Goal: Task Accomplishment & Management: Manage account settings

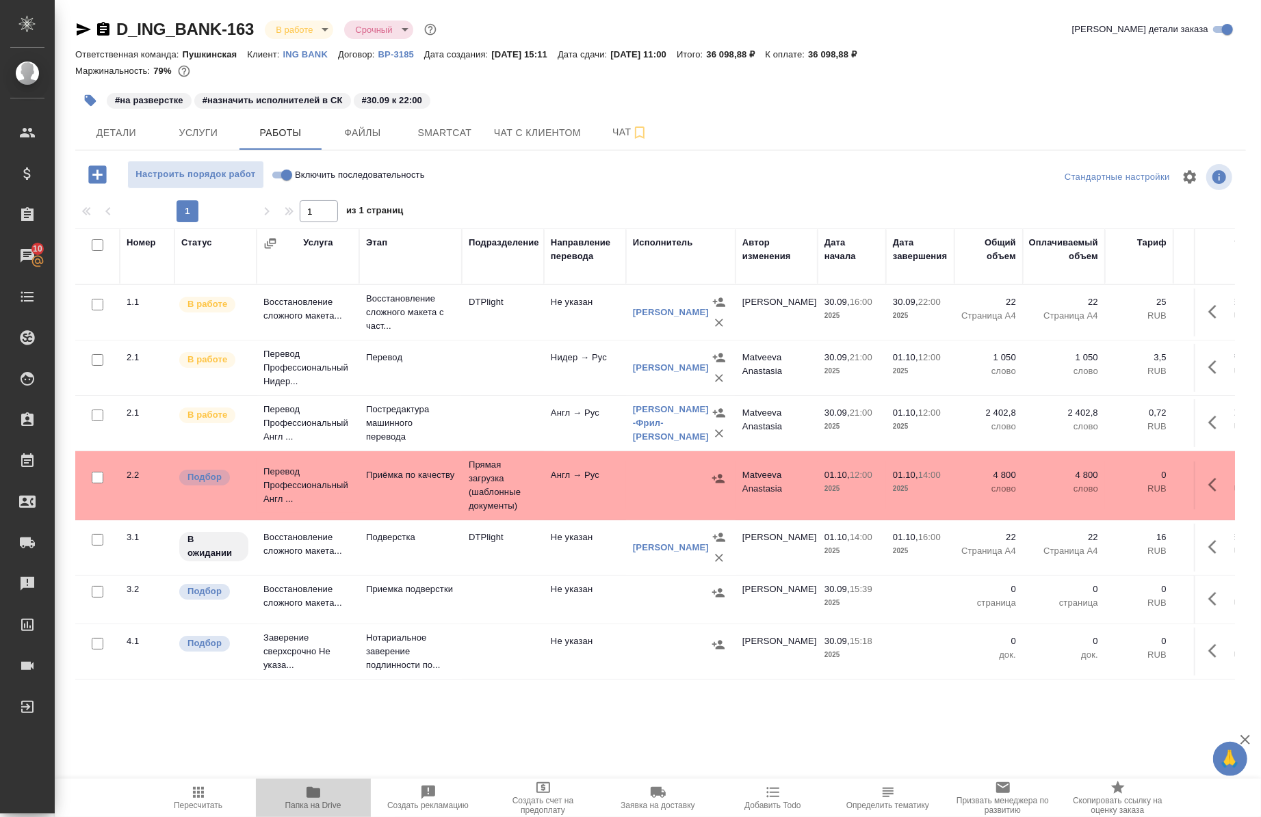
click at [306, 802] on span "Папка на Drive" at bounding box center [313, 806] width 56 height 10
click at [313, 796] on icon "button" at bounding box center [313, 792] width 14 height 11
click at [368, 181] on span "Включить последовательность" at bounding box center [360, 175] width 130 height 14
click at [311, 181] on input "Включить последовательность" at bounding box center [286, 175] width 49 height 16
checkbox input "true"
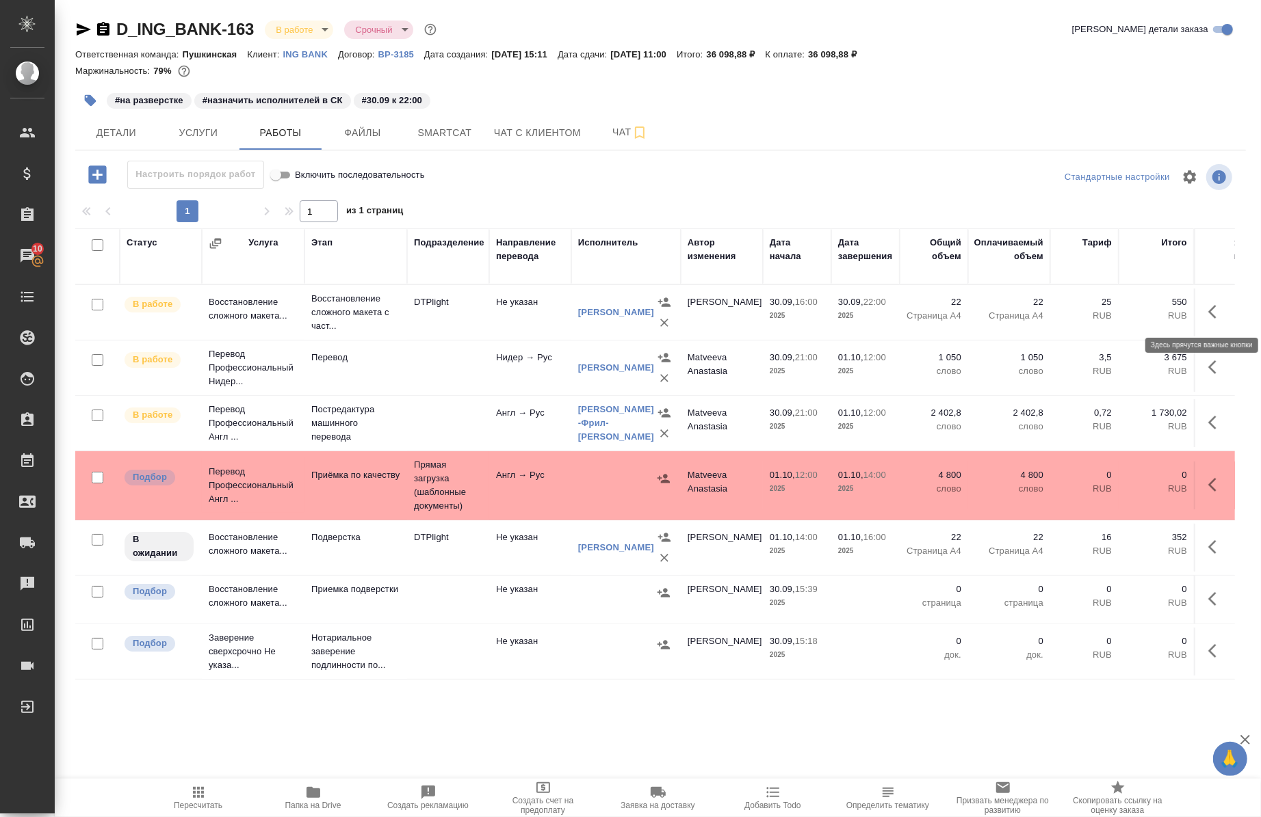
click at [1216, 309] on button "button" at bounding box center [1216, 312] width 33 height 33
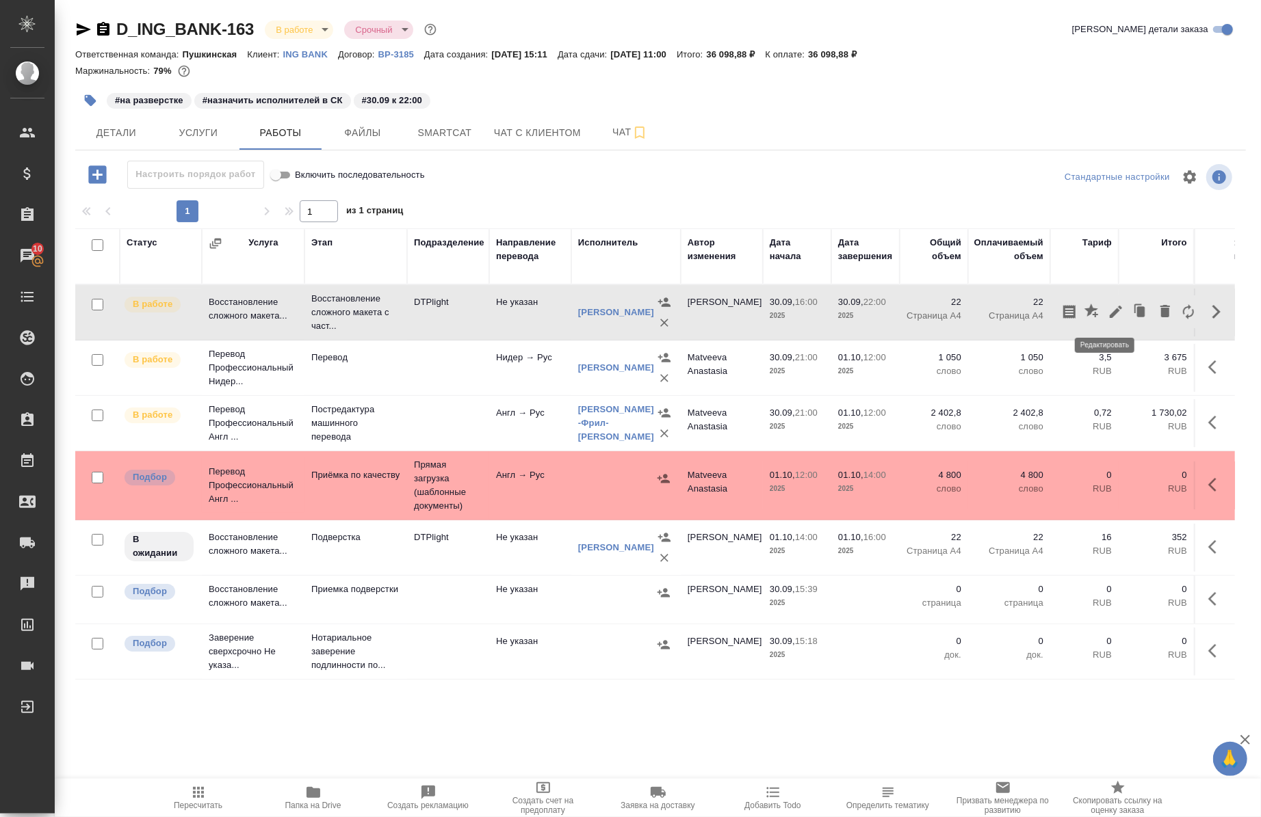
click at [1110, 305] on icon "button" at bounding box center [1115, 312] width 16 height 16
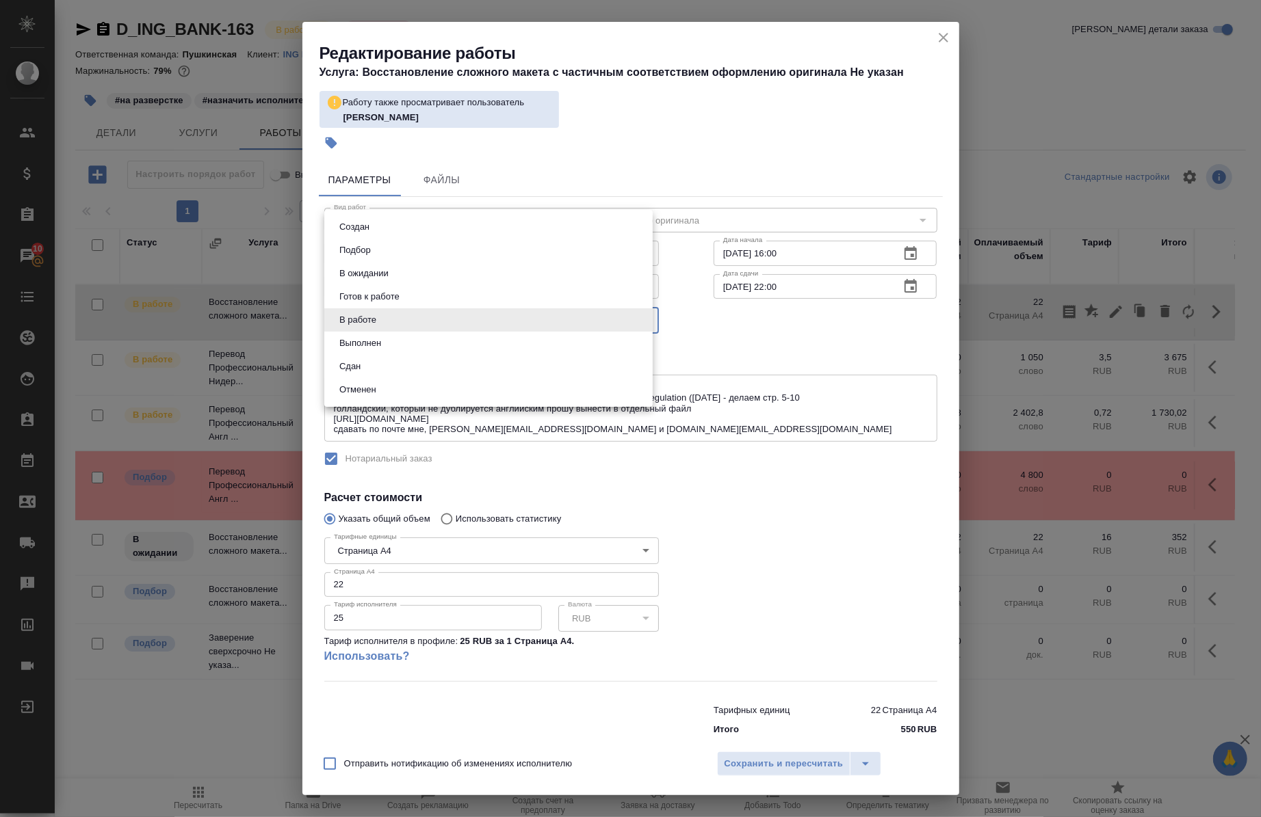
click at [482, 326] on body "🙏 .cls-1 fill:#fff; AWATERA Chernova Anna Клиенты Спецификации Заказы 10 Чаты T…" at bounding box center [630, 408] width 1261 height 817
click at [442, 373] on li "Сдан" at bounding box center [488, 366] width 328 height 23
type input "closed"
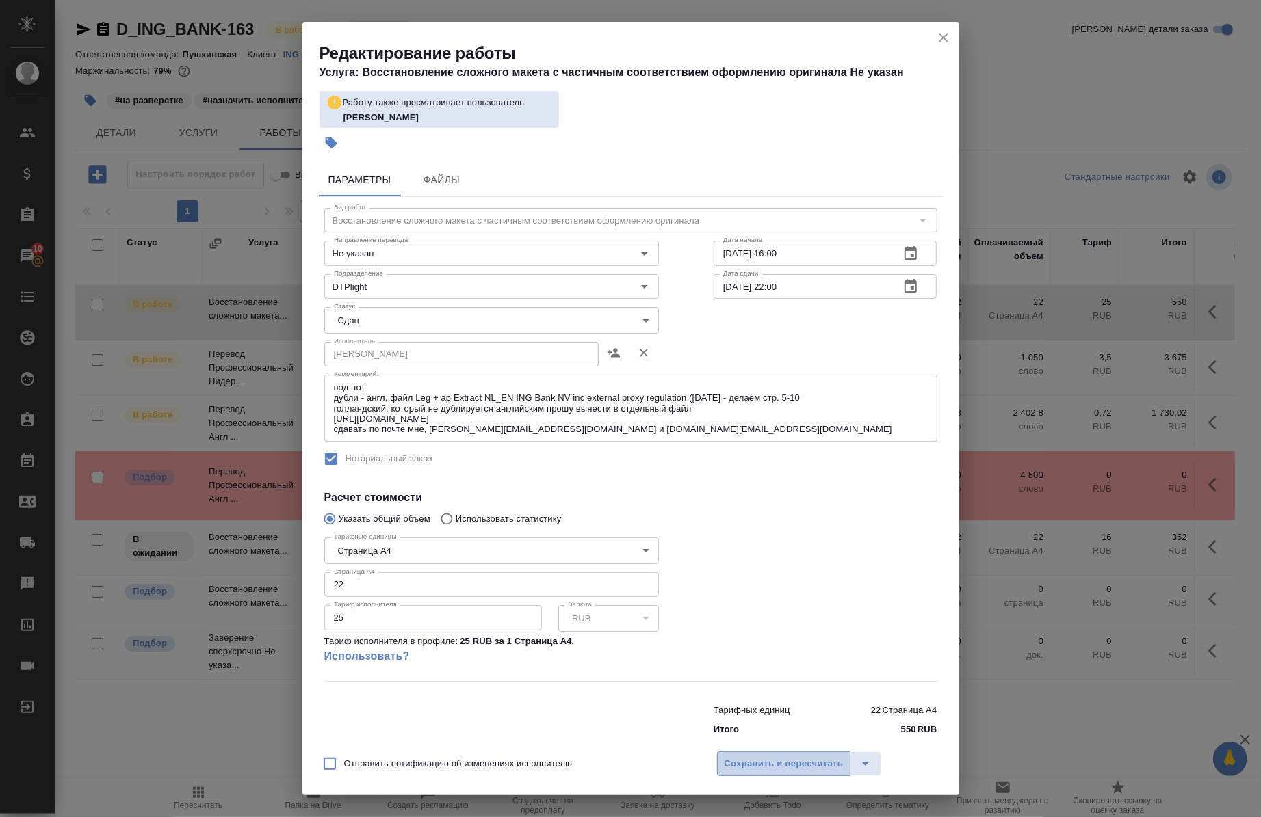
click at [747, 761] on span "Сохранить и пересчитать" at bounding box center [783, 765] width 119 height 16
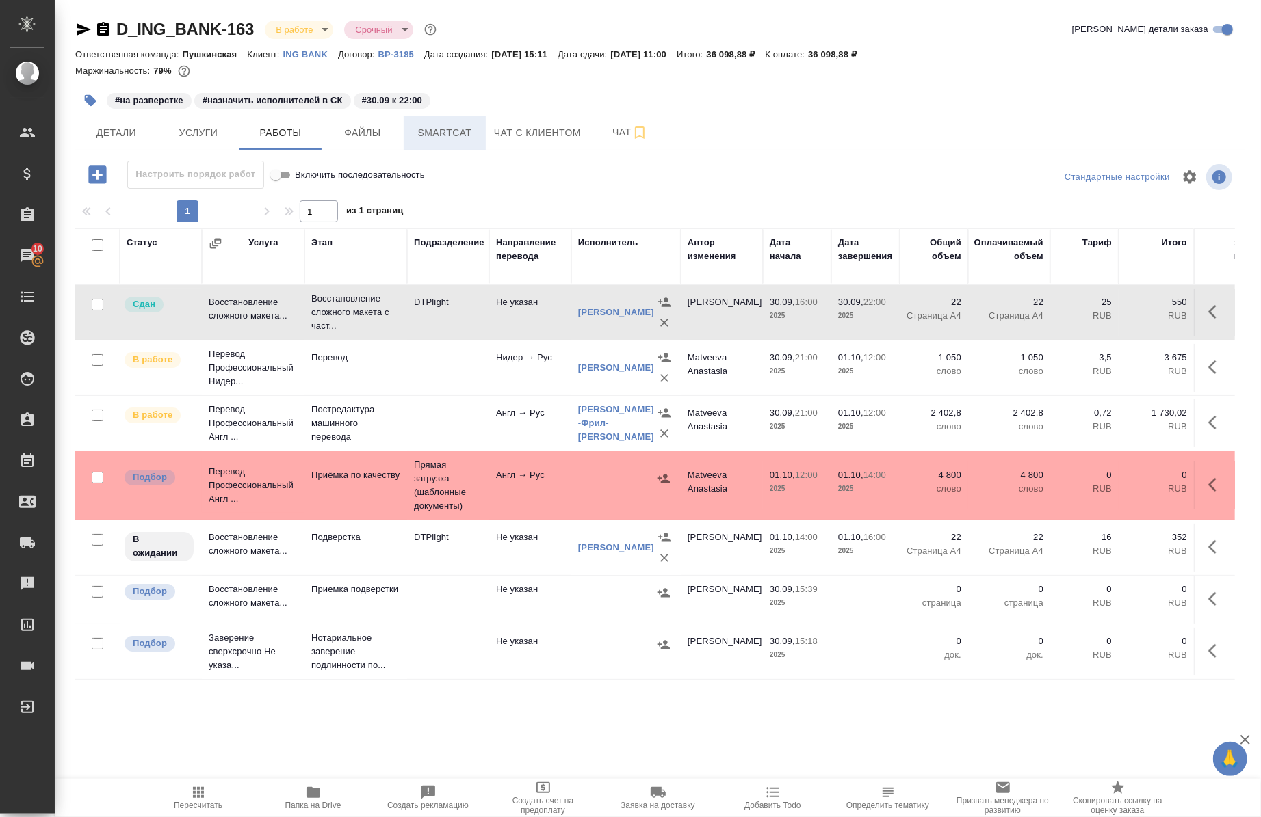
click at [449, 138] on span "Smartcat" at bounding box center [445, 132] width 66 height 17
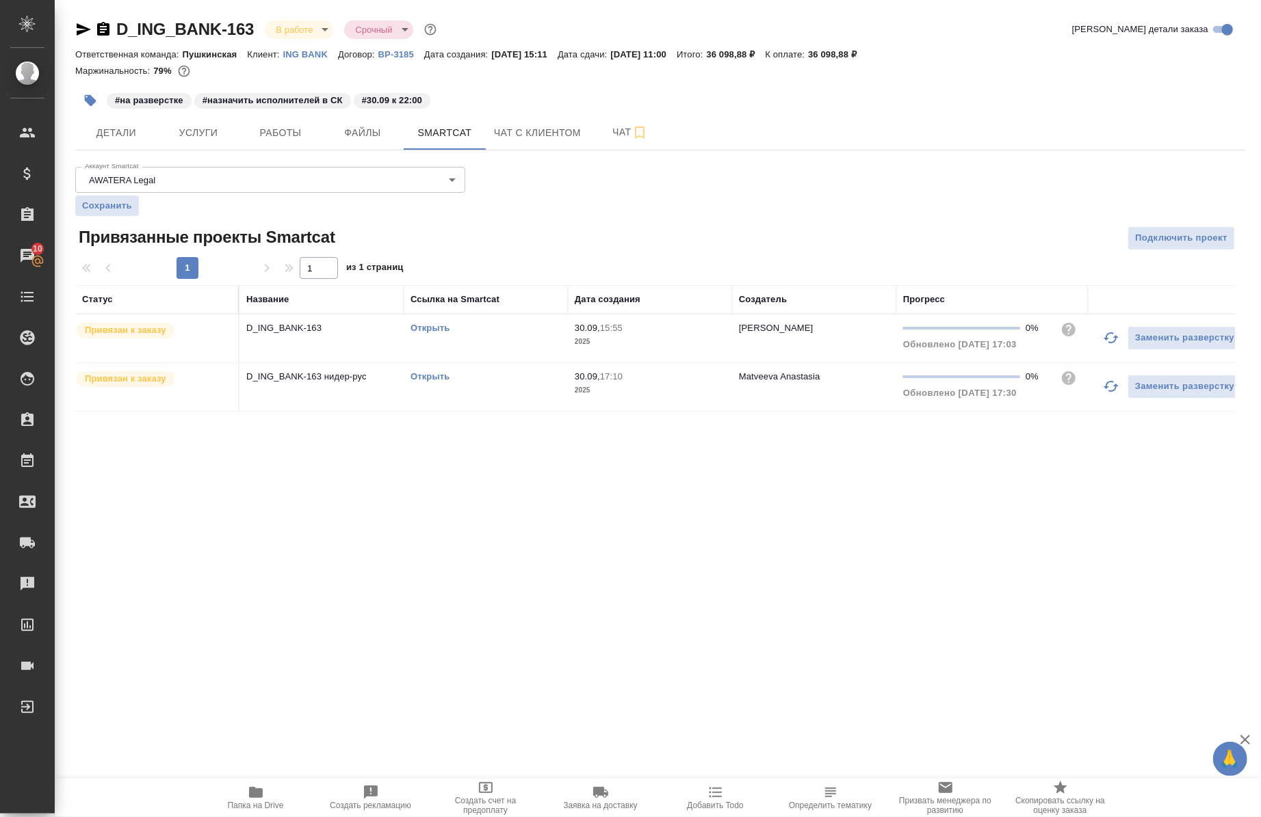
click at [441, 327] on link "Открыть" at bounding box center [429, 328] width 39 height 10
click at [268, 140] on span "Работы" at bounding box center [281, 132] width 66 height 17
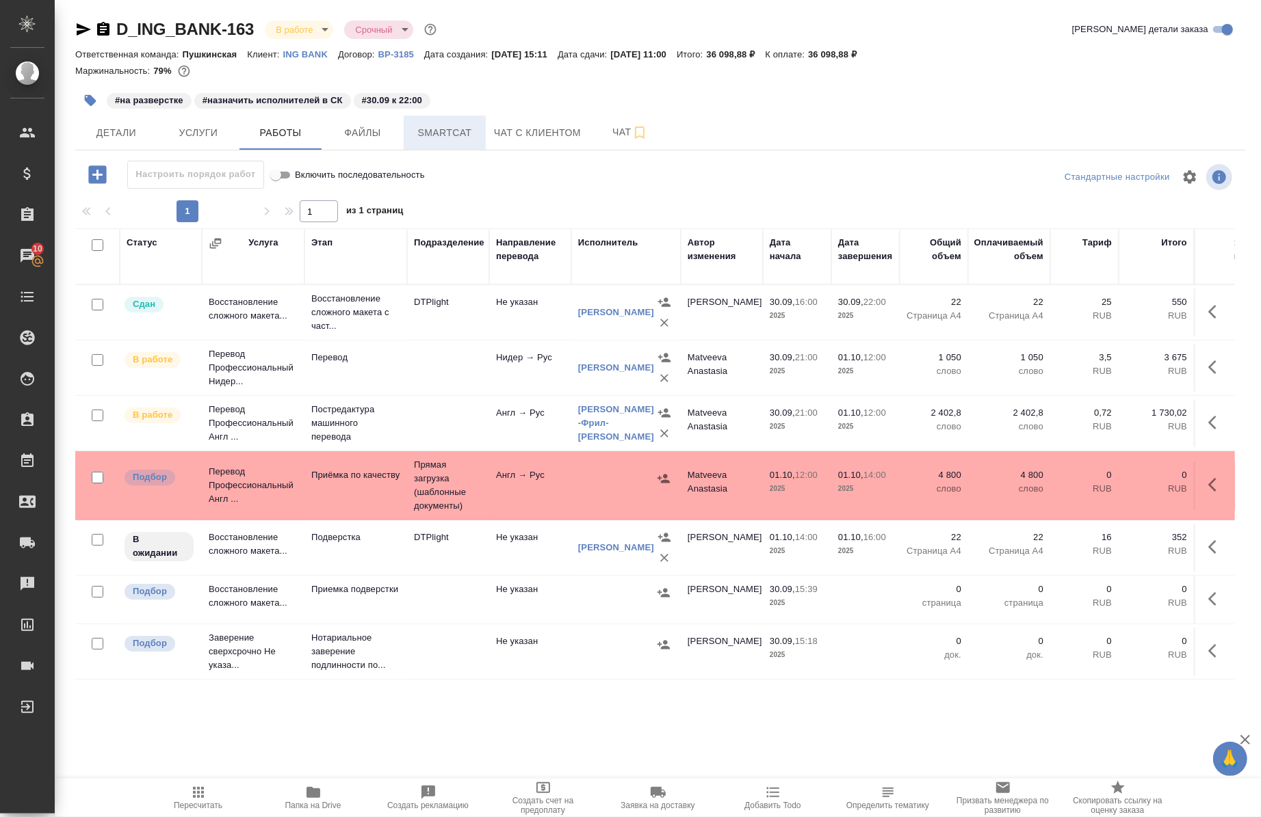
click at [426, 138] on span "Smartcat" at bounding box center [445, 132] width 66 height 17
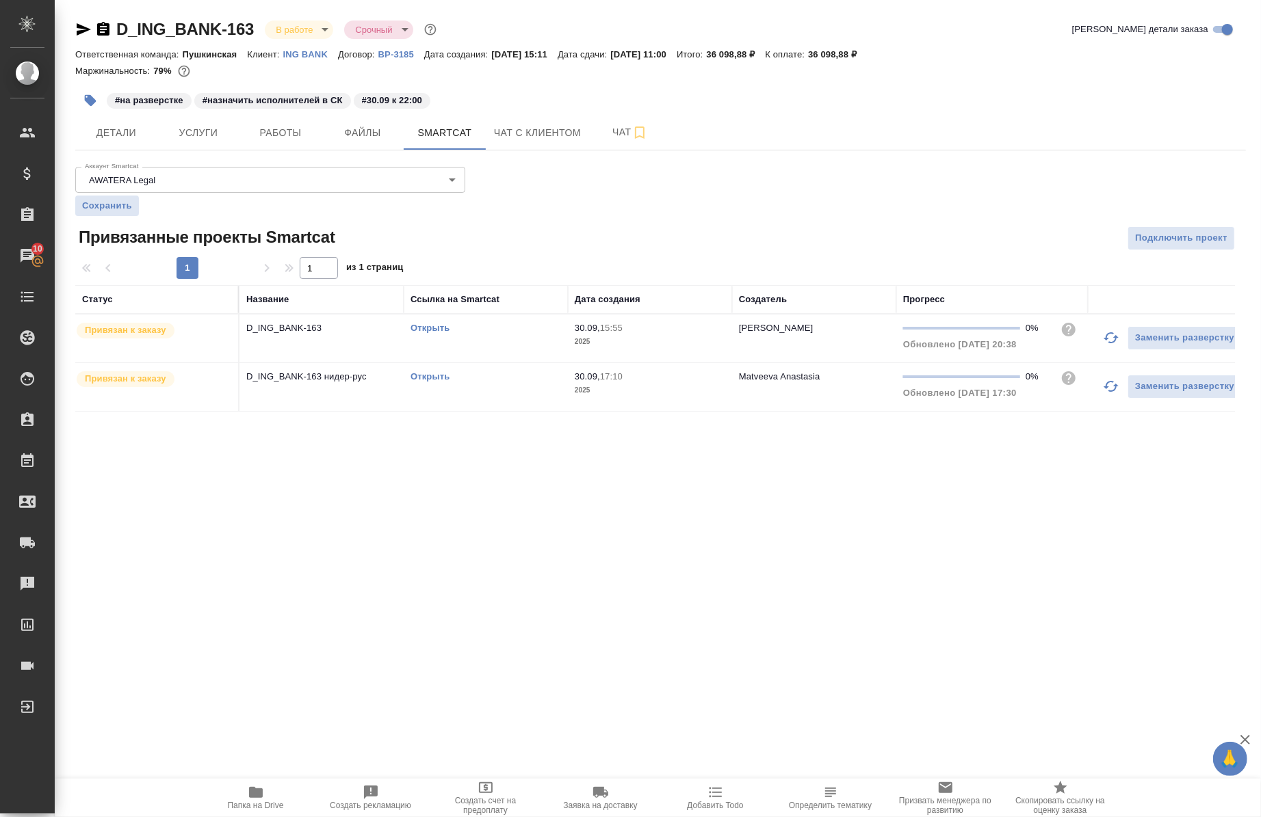
click at [419, 381] on link "Открыть" at bounding box center [429, 376] width 39 height 10
click at [206, 147] on button "Услуги" at bounding box center [198, 133] width 82 height 34
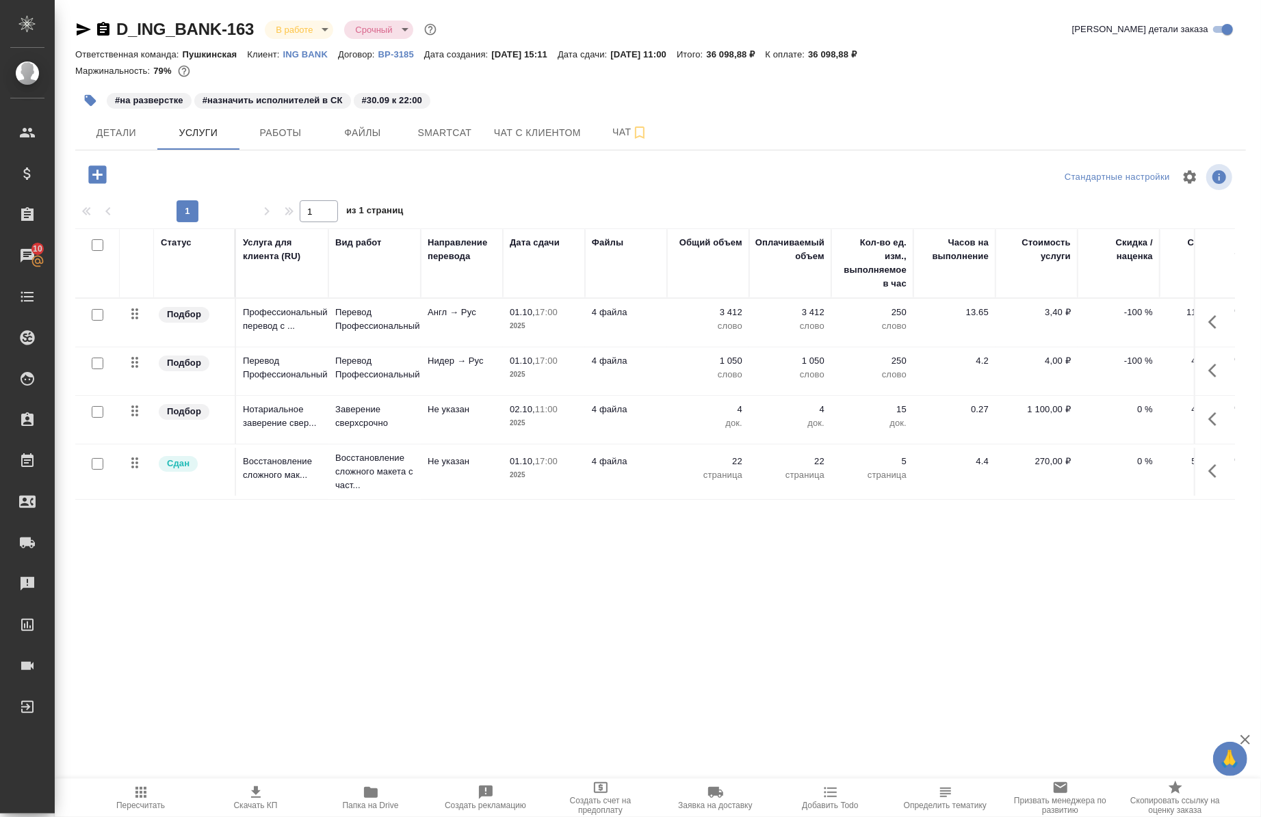
click at [1213, 322] on icon "button" at bounding box center [1216, 322] width 16 height 16
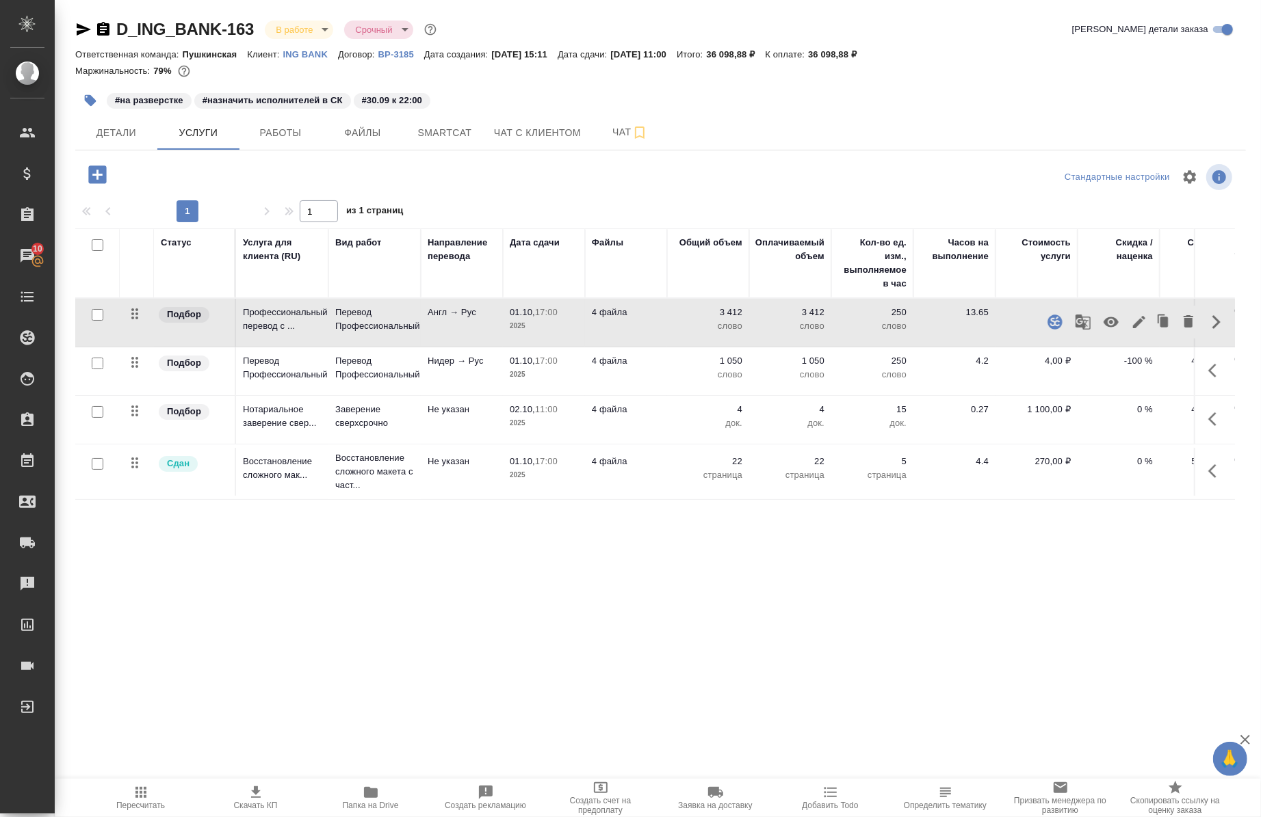
click at [1078, 324] on icon "button" at bounding box center [1083, 322] width 16 height 16
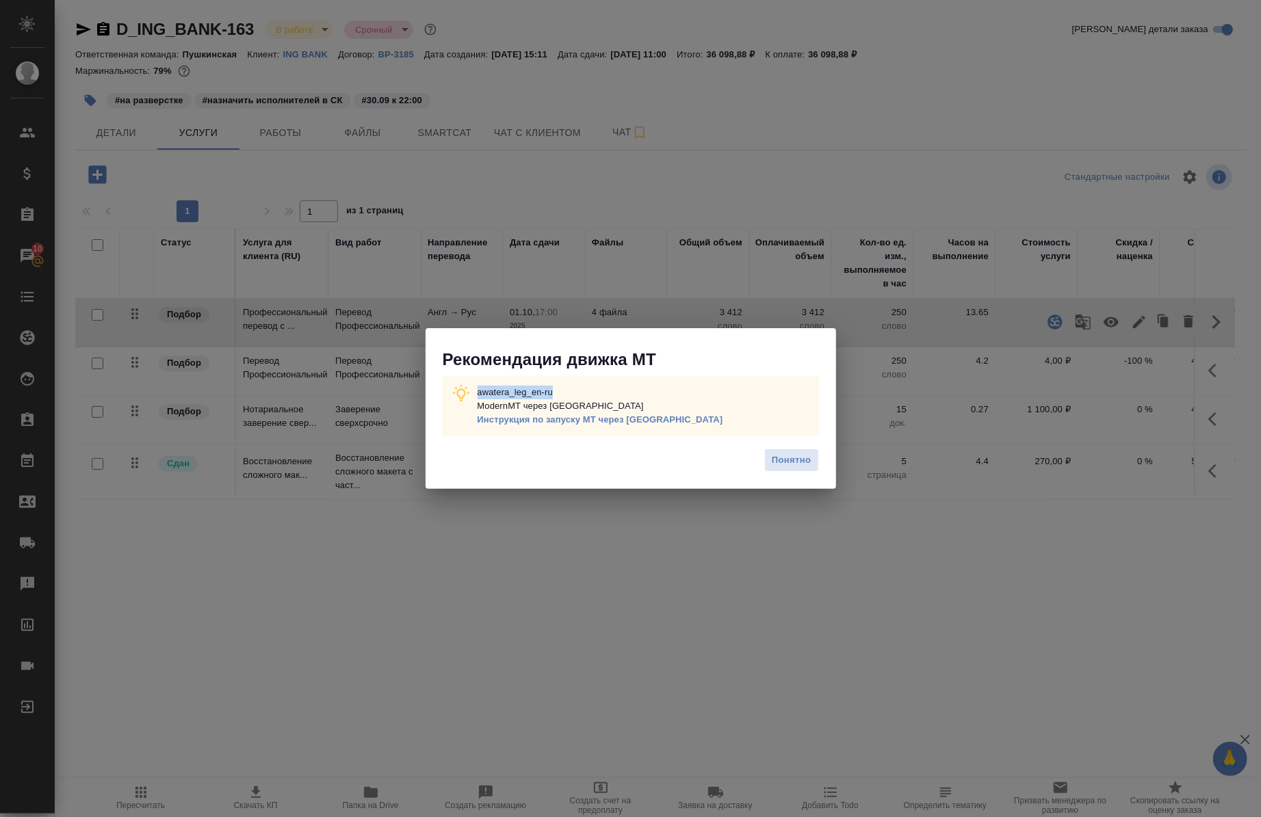
drag, startPoint x: 564, startPoint y: 382, endPoint x: 477, endPoint y: 386, distance: 87.7
click at [477, 386] on p "awatera_leg_en-ru ModernMT через Теру Инструкция по запуску МТ через Теру" at bounding box center [600, 406] width 246 height 41
copy p "awatera_leg_en-ru"
click at [790, 469] on span "Понятно" at bounding box center [791, 461] width 39 height 16
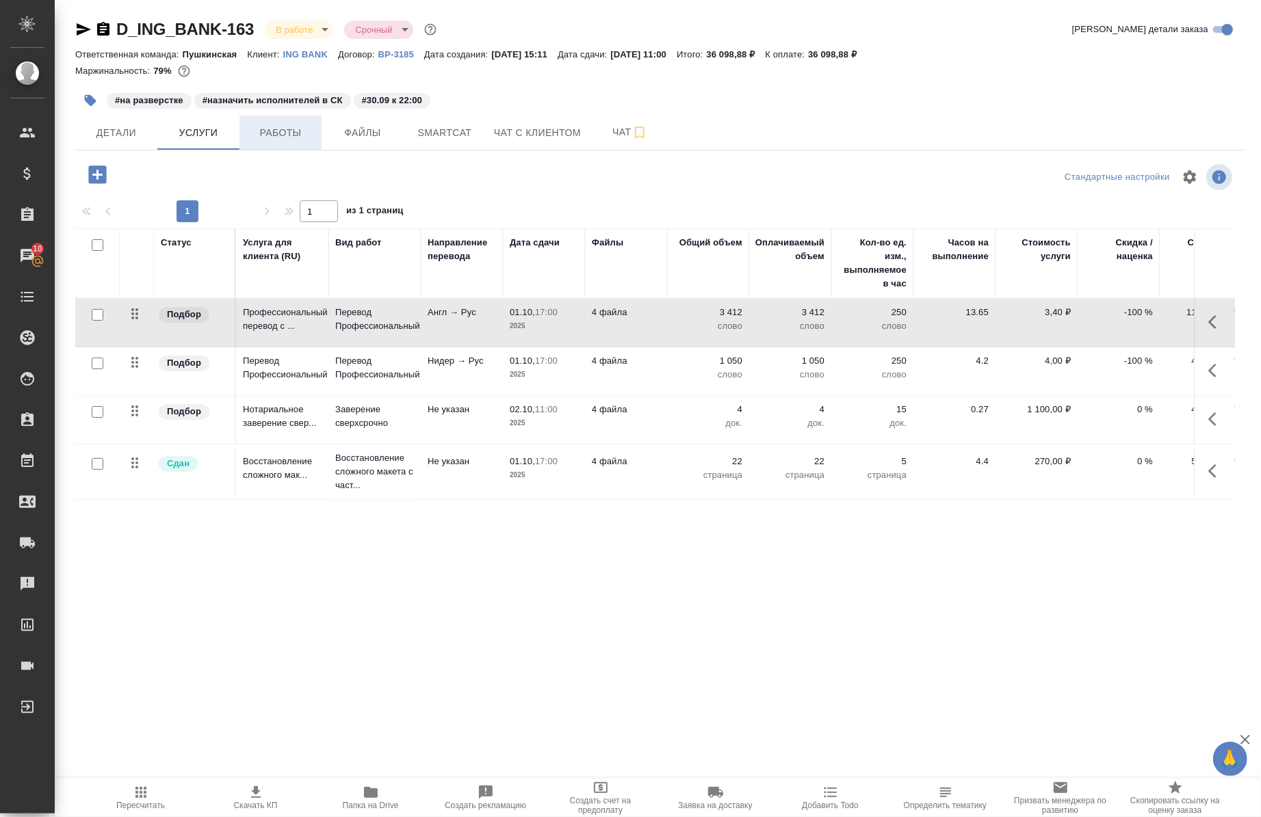
click at [271, 148] on button "Работы" at bounding box center [280, 133] width 82 height 34
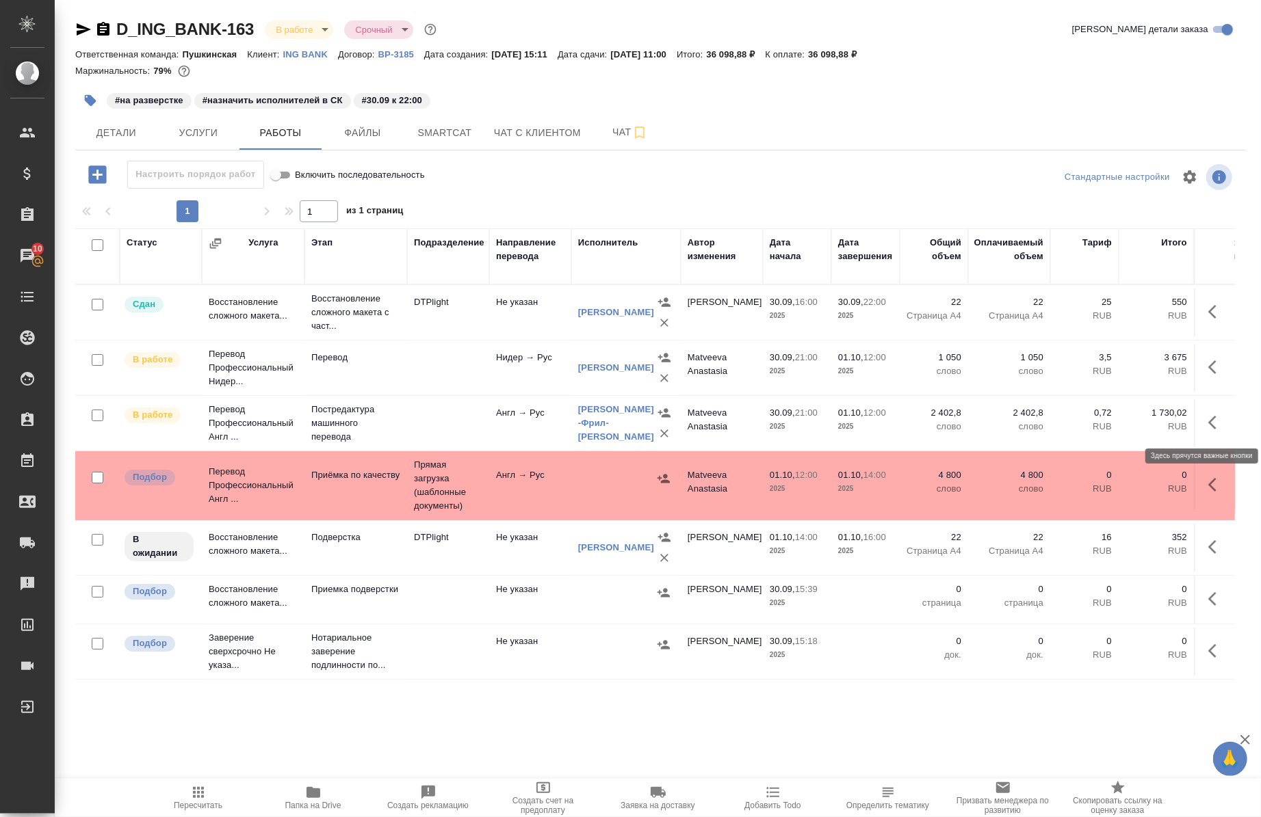
click at [1214, 427] on button "button" at bounding box center [1216, 422] width 33 height 33
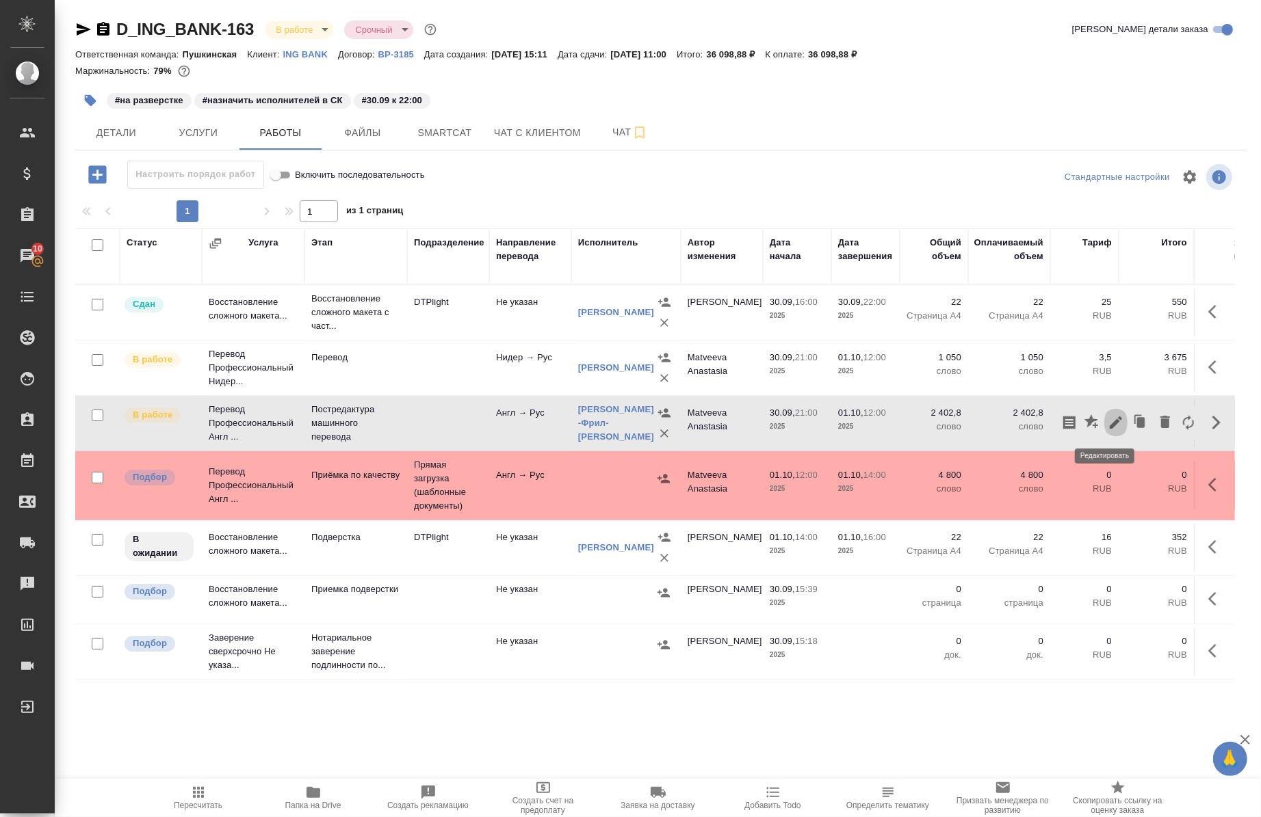
click at [1110, 426] on icon "button" at bounding box center [1115, 423] width 16 height 16
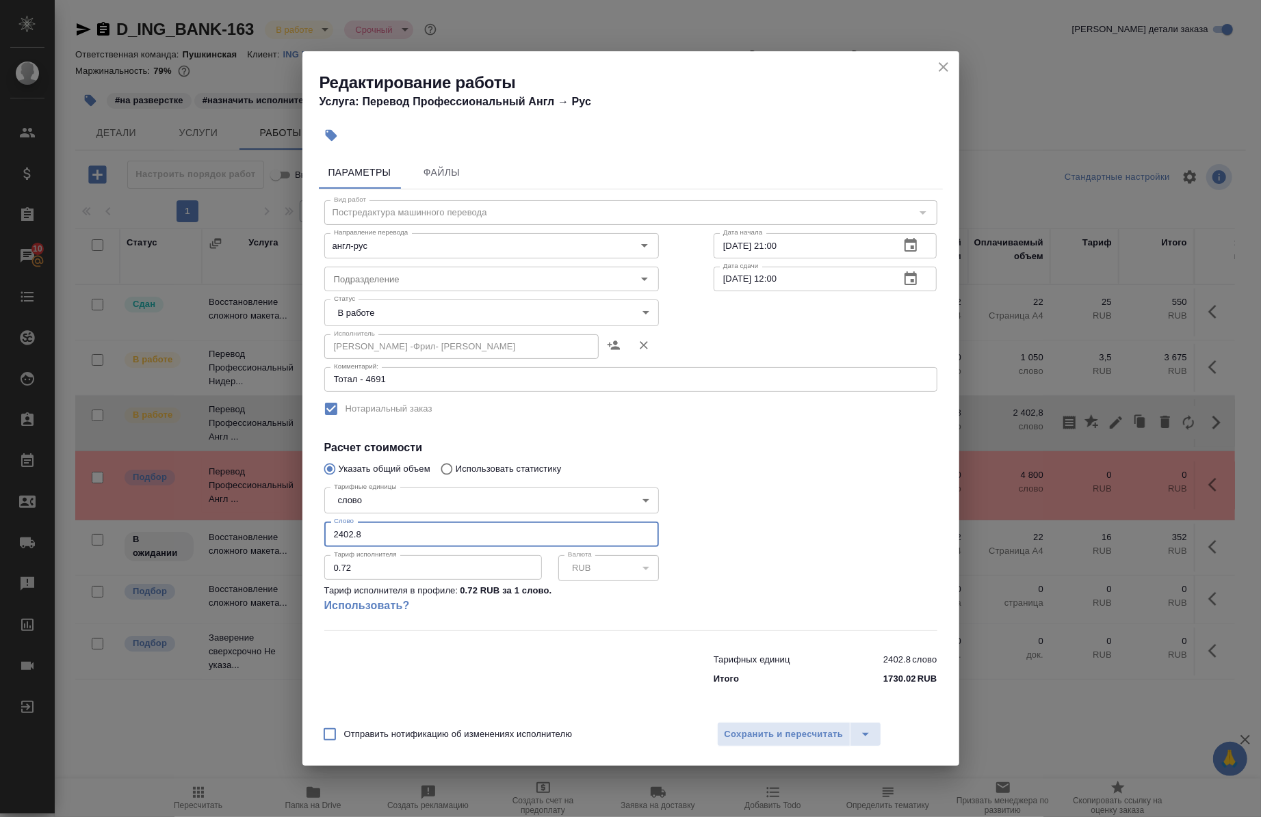
click at [505, 543] on input "2402.8" at bounding box center [491, 534] width 334 height 25
type input "2"
paste input "307.3"
type input "307.3"
click at [750, 729] on span "Сохранить и пересчитать" at bounding box center [783, 735] width 119 height 16
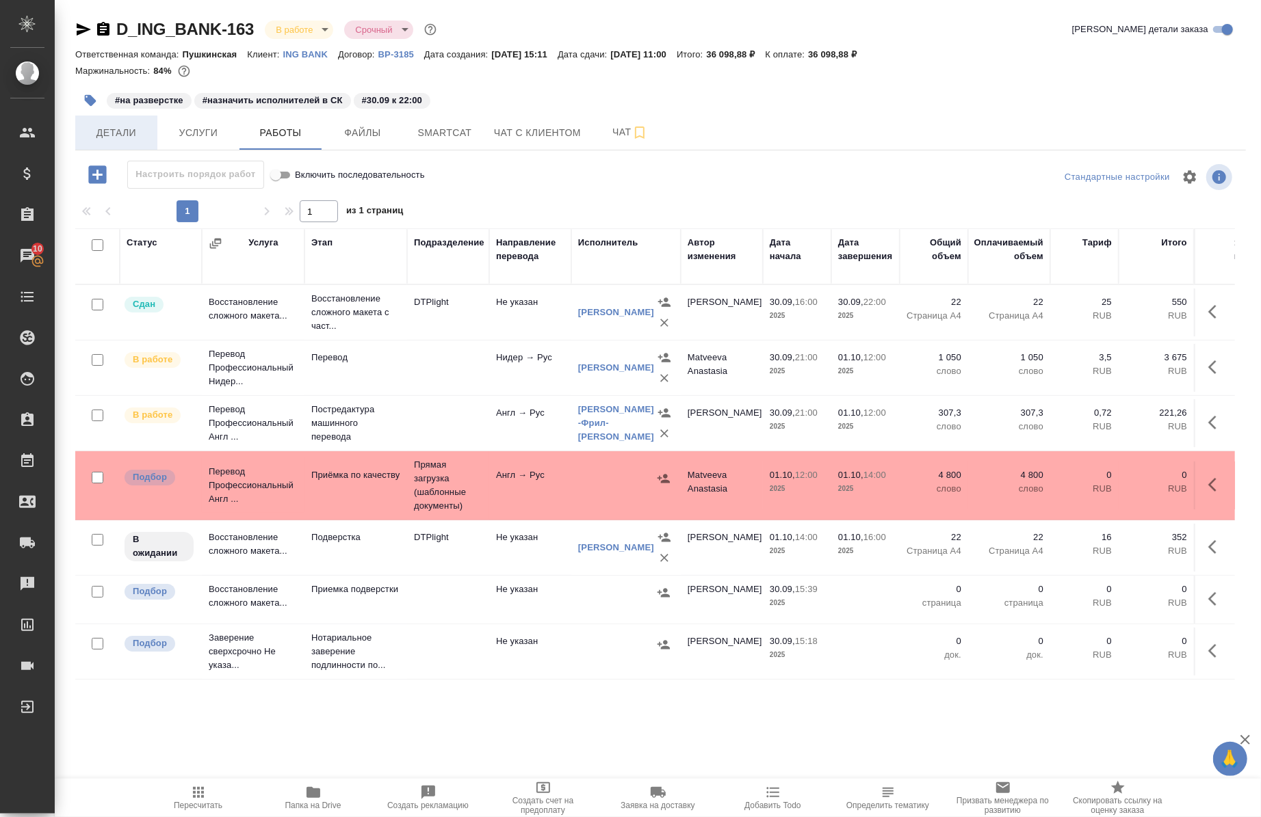
click at [90, 135] on span "Детали" at bounding box center [116, 132] width 66 height 17
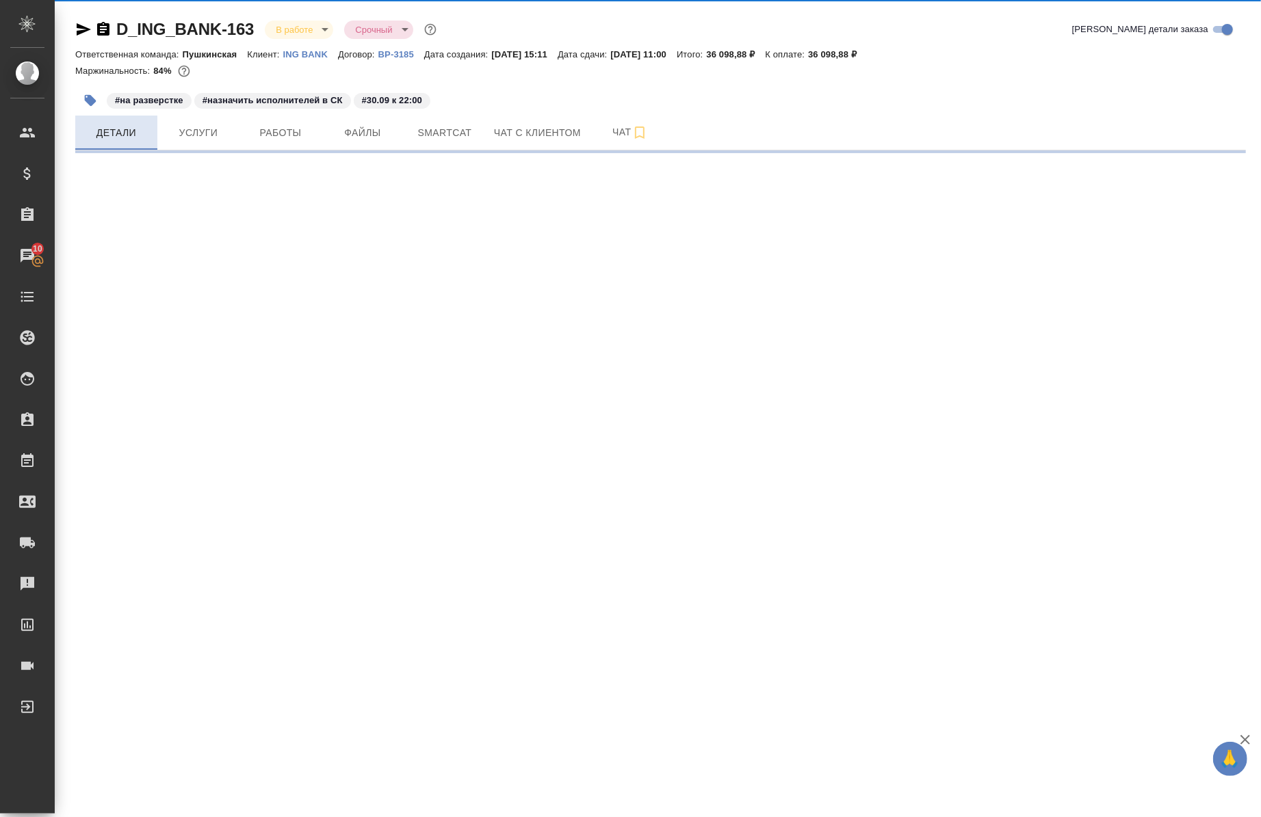
select select "RU"
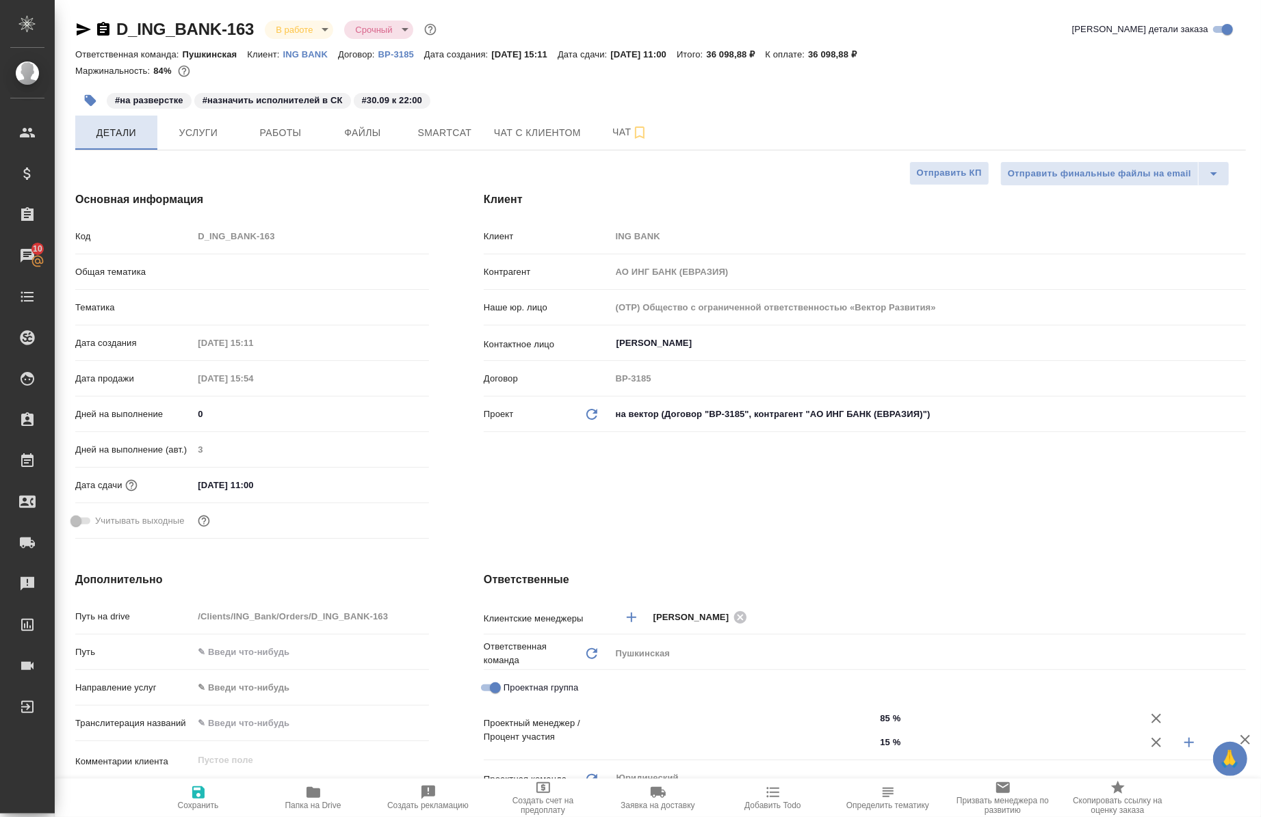
type textarea "x"
type input "Matveeva Anastasia"
type input "[PERSON_NAME]"
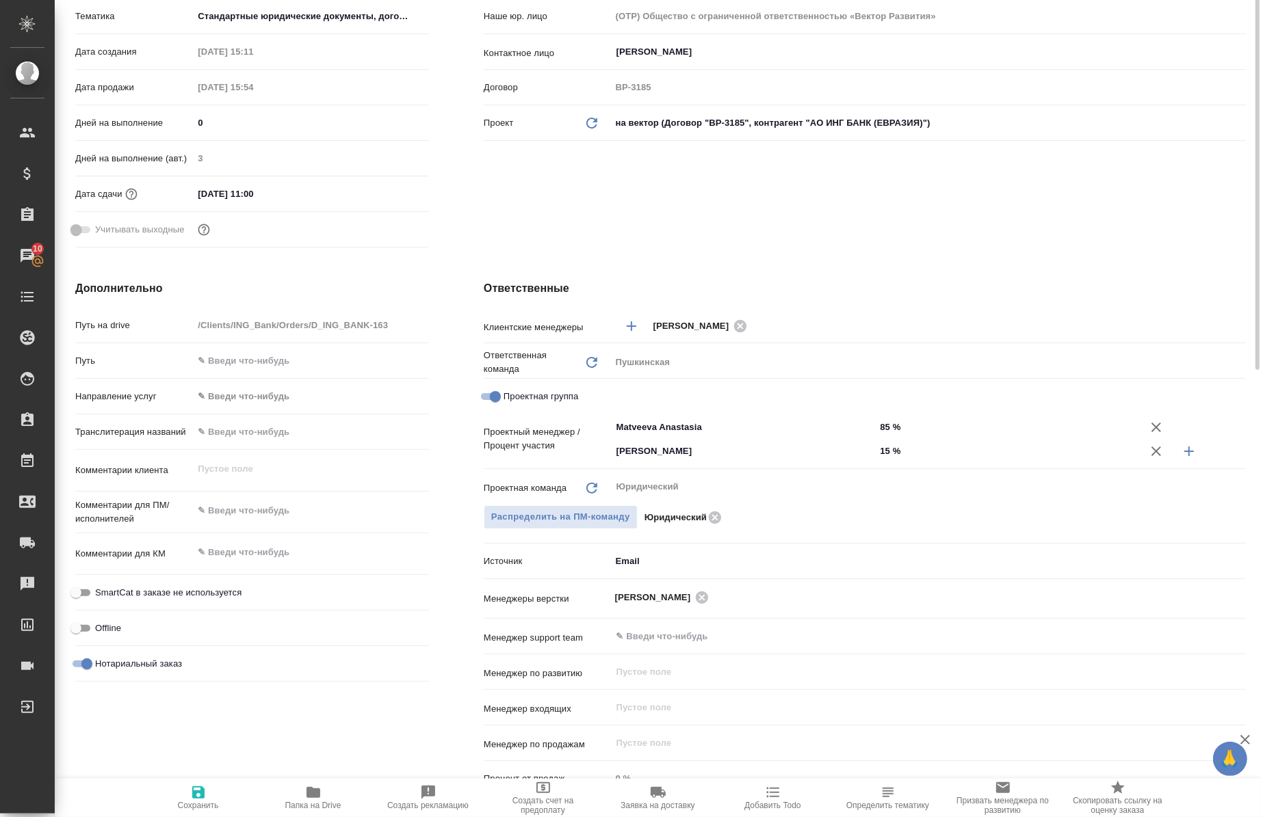
scroll to position [297, 0]
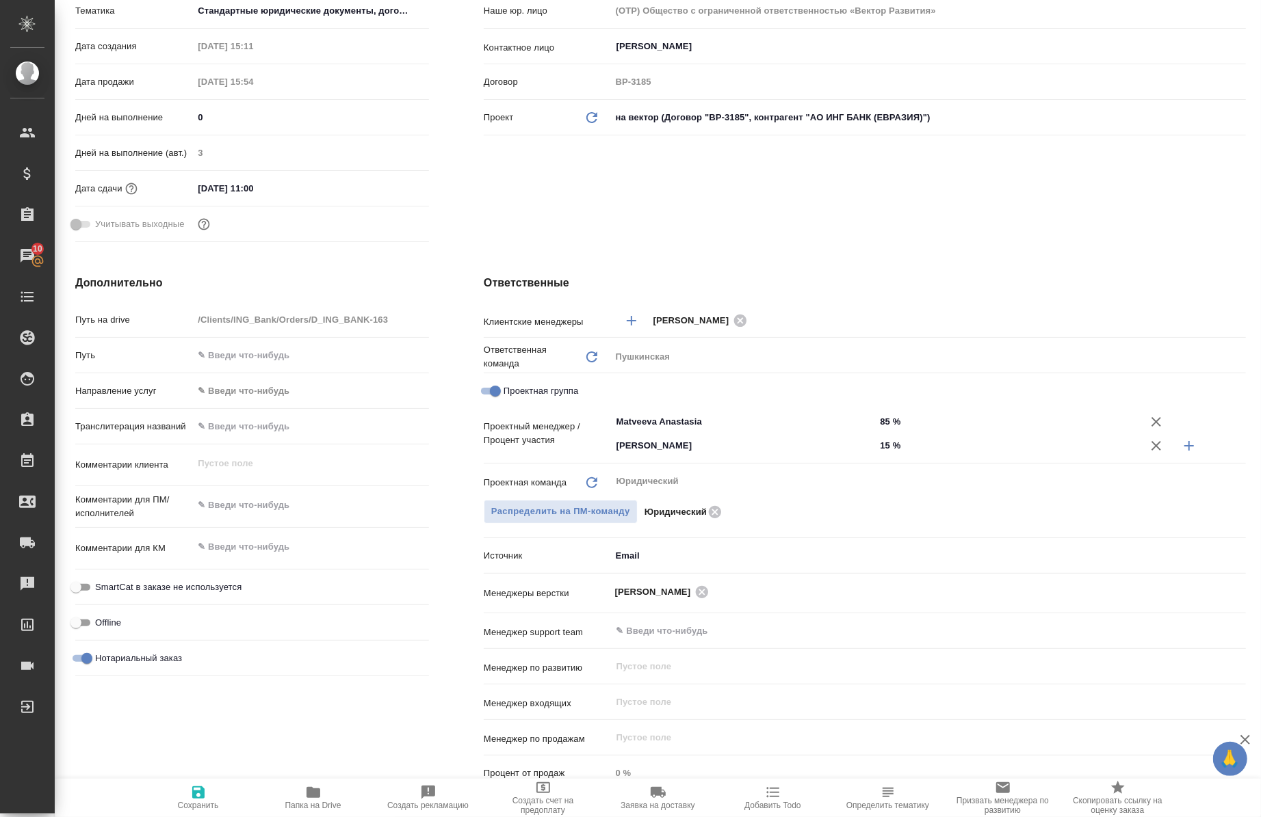
click at [881, 421] on input "85 %" at bounding box center [1007, 422] width 265 height 20
type input "8 %"
type textarea "x"
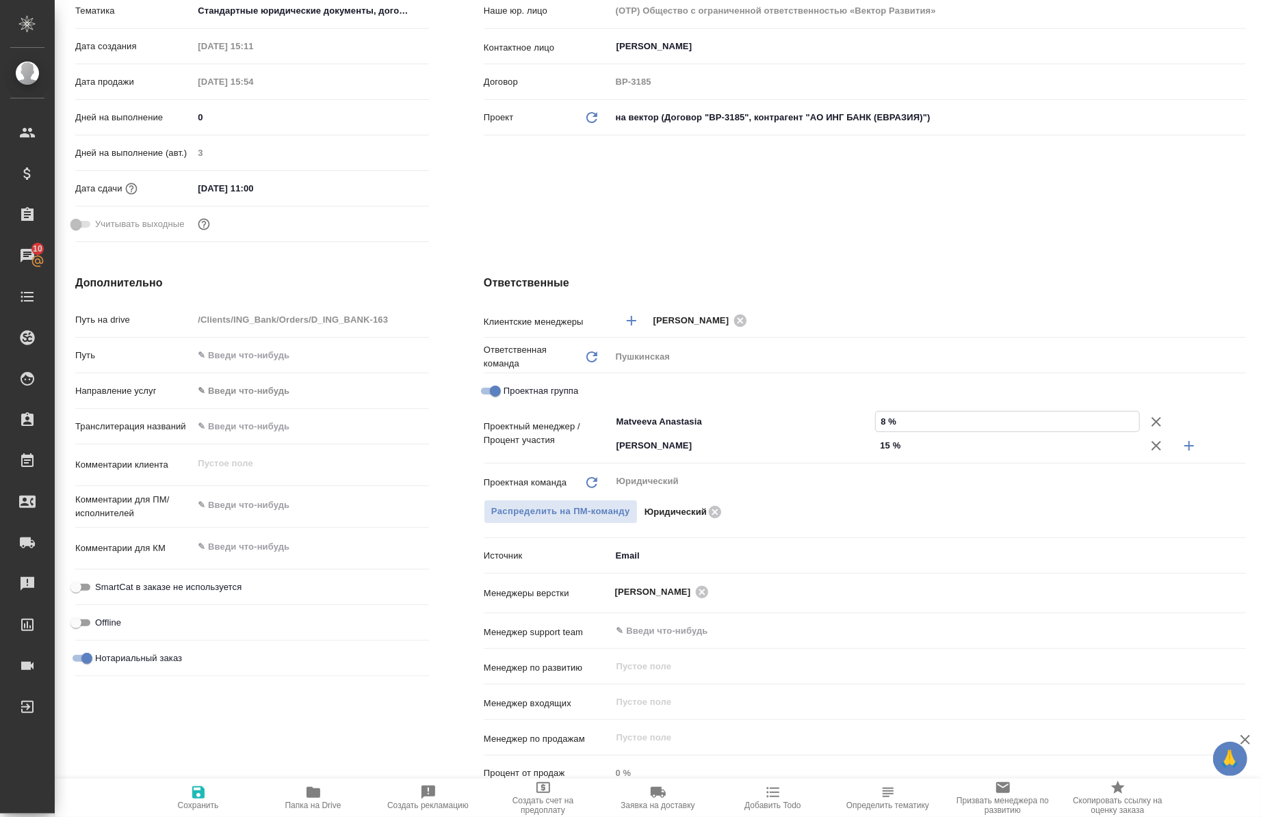
type input "80 %"
type textarea "x"
type input "80 %"
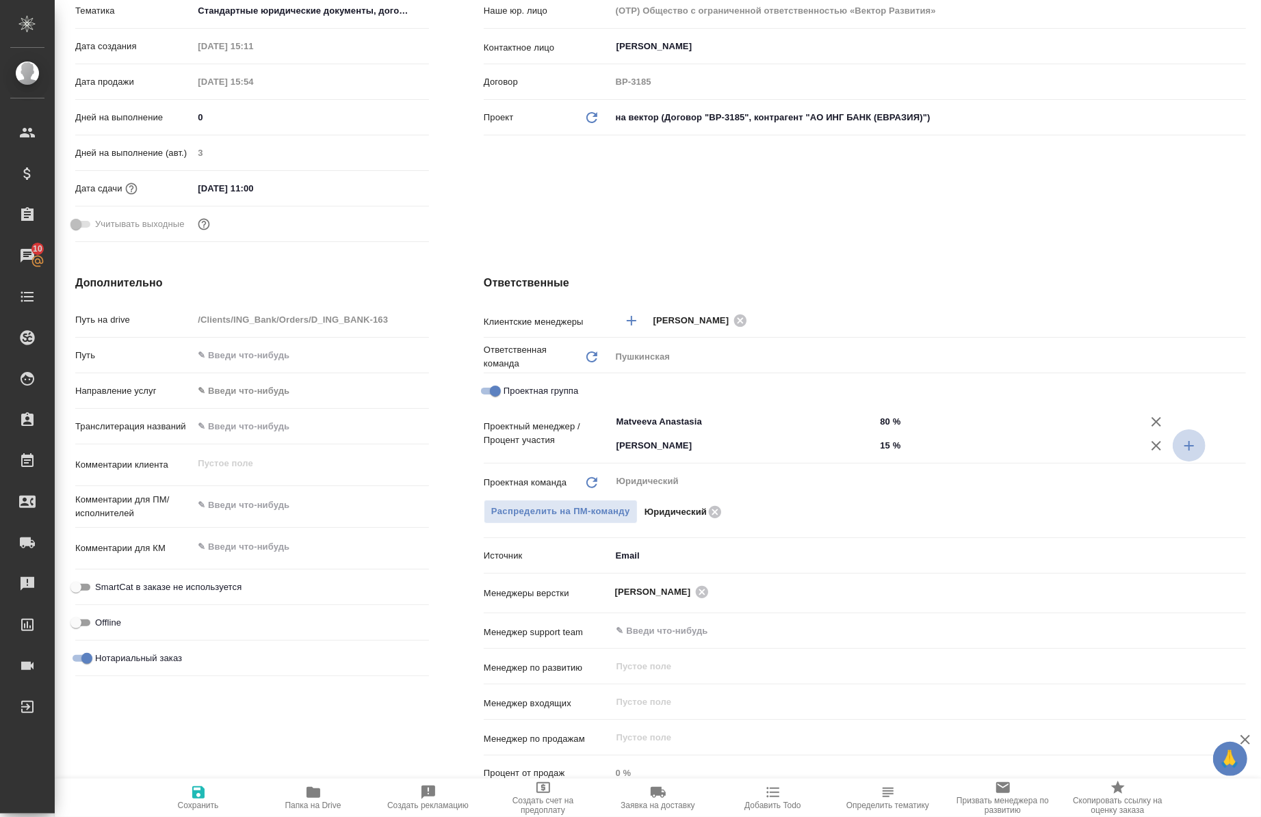
click at [1182, 452] on icon "button" at bounding box center [1189, 446] width 16 height 16
type textarea "x"
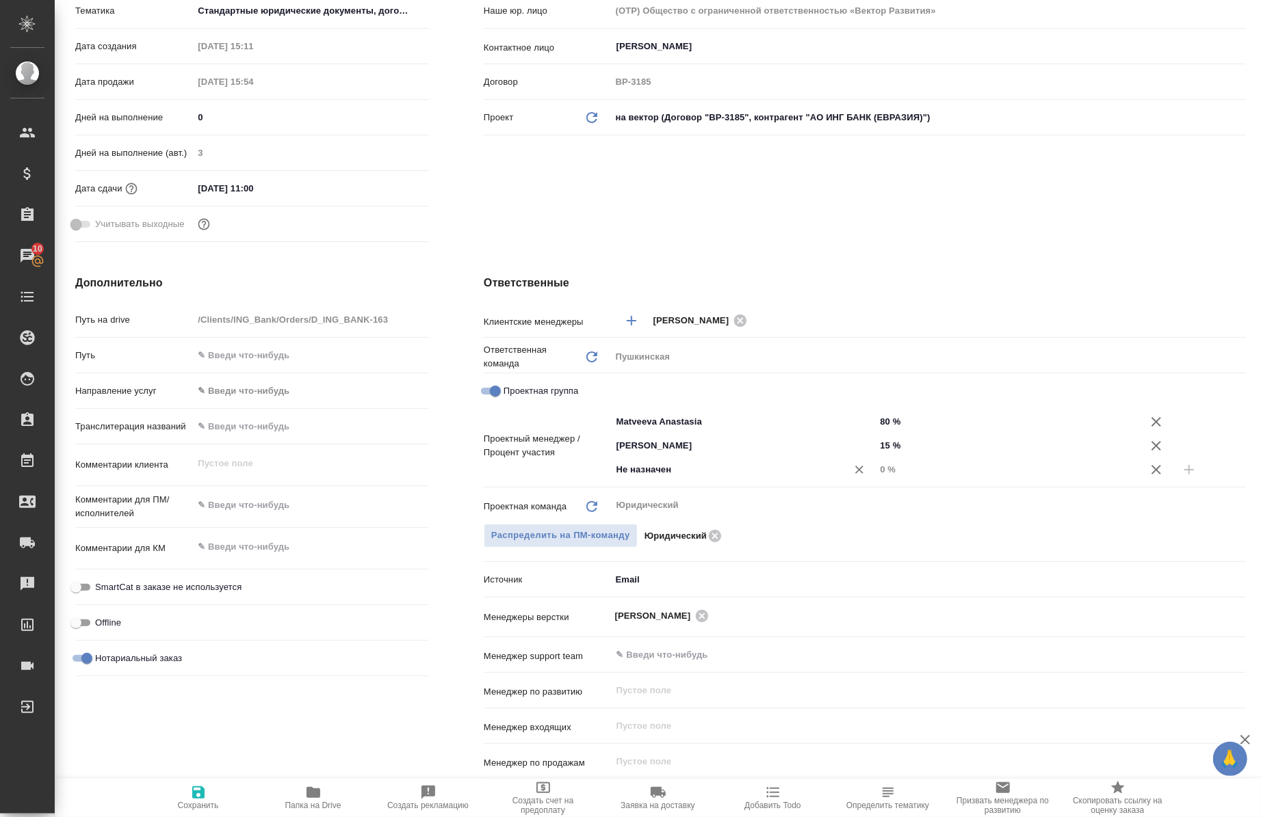
click at [765, 471] on input "Не назначен" at bounding box center [720, 470] width 211 height 16
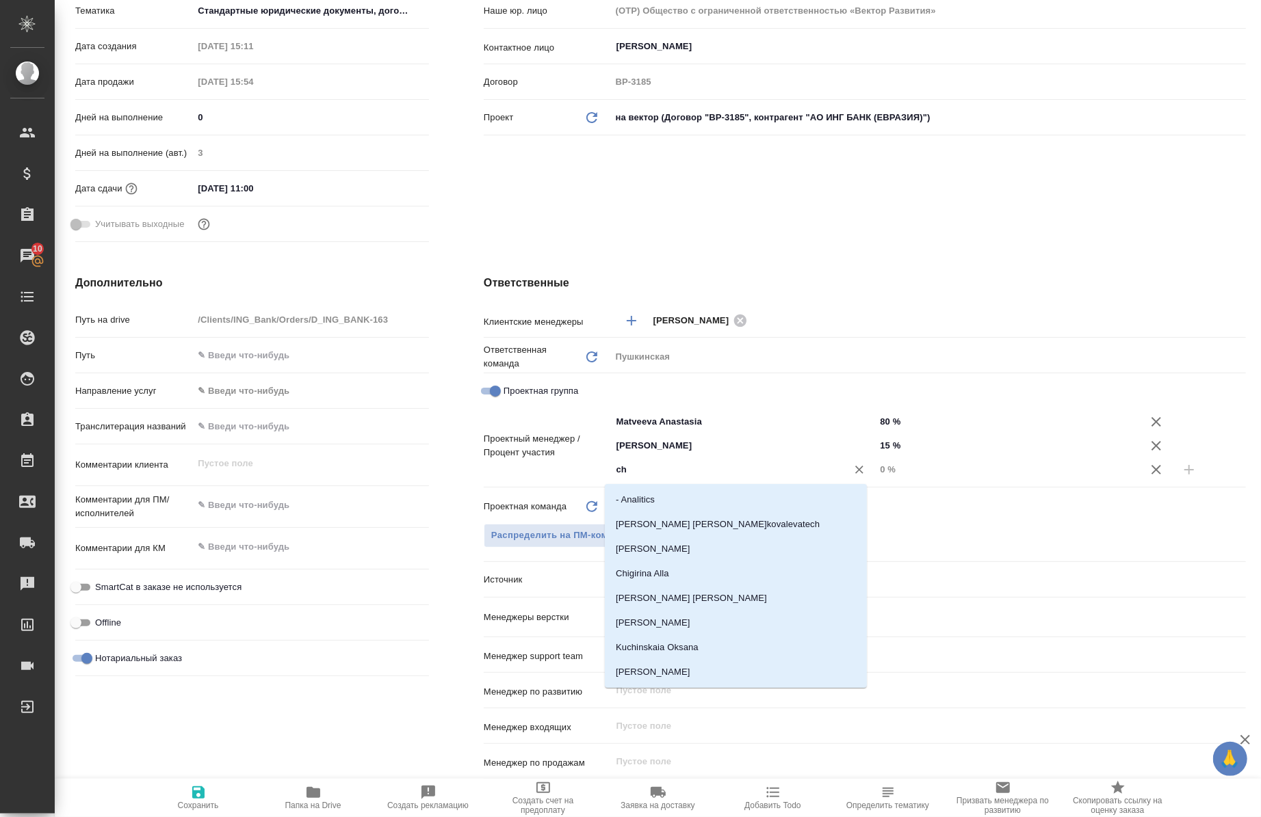
type input "che"
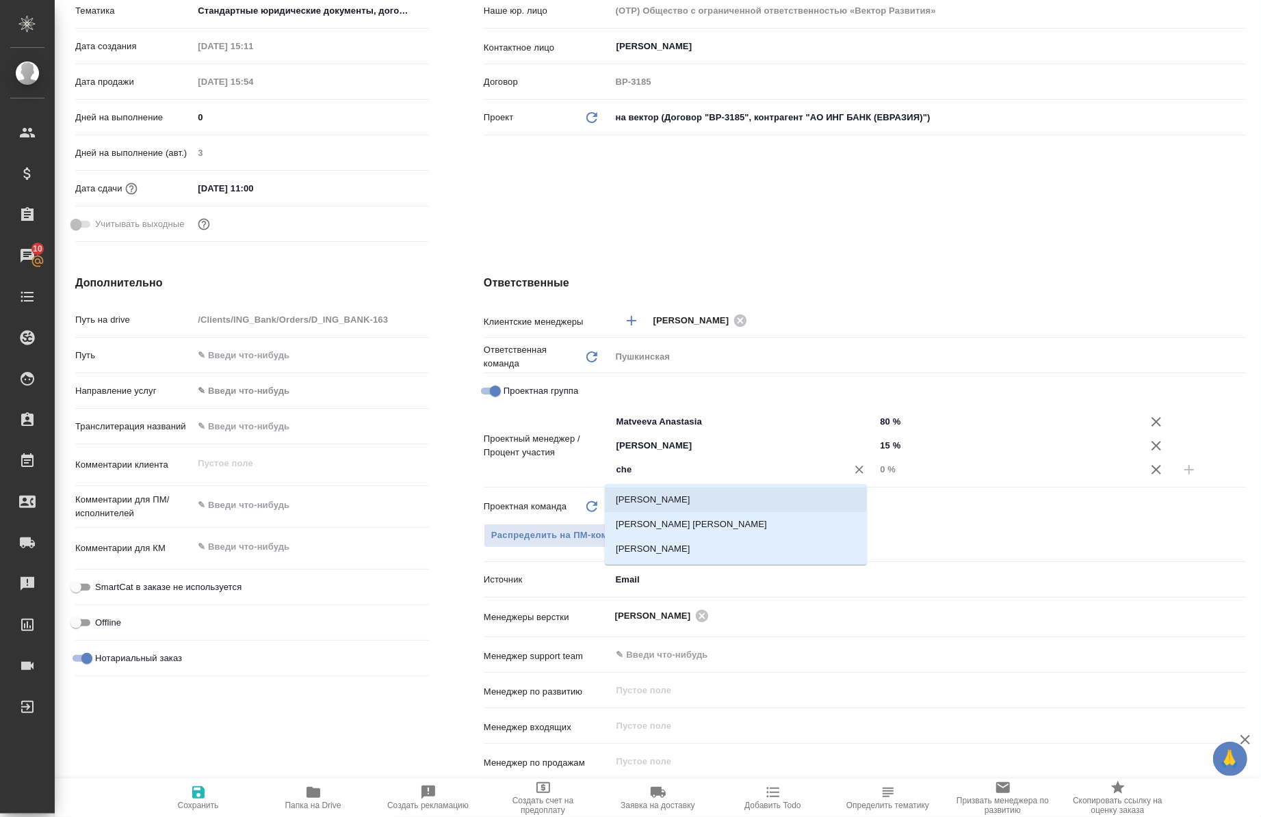
click at [743, 497] on li "[PERSON_NAME]" at bounding box center [736, 500] width 262 height 25
type textarea "x"
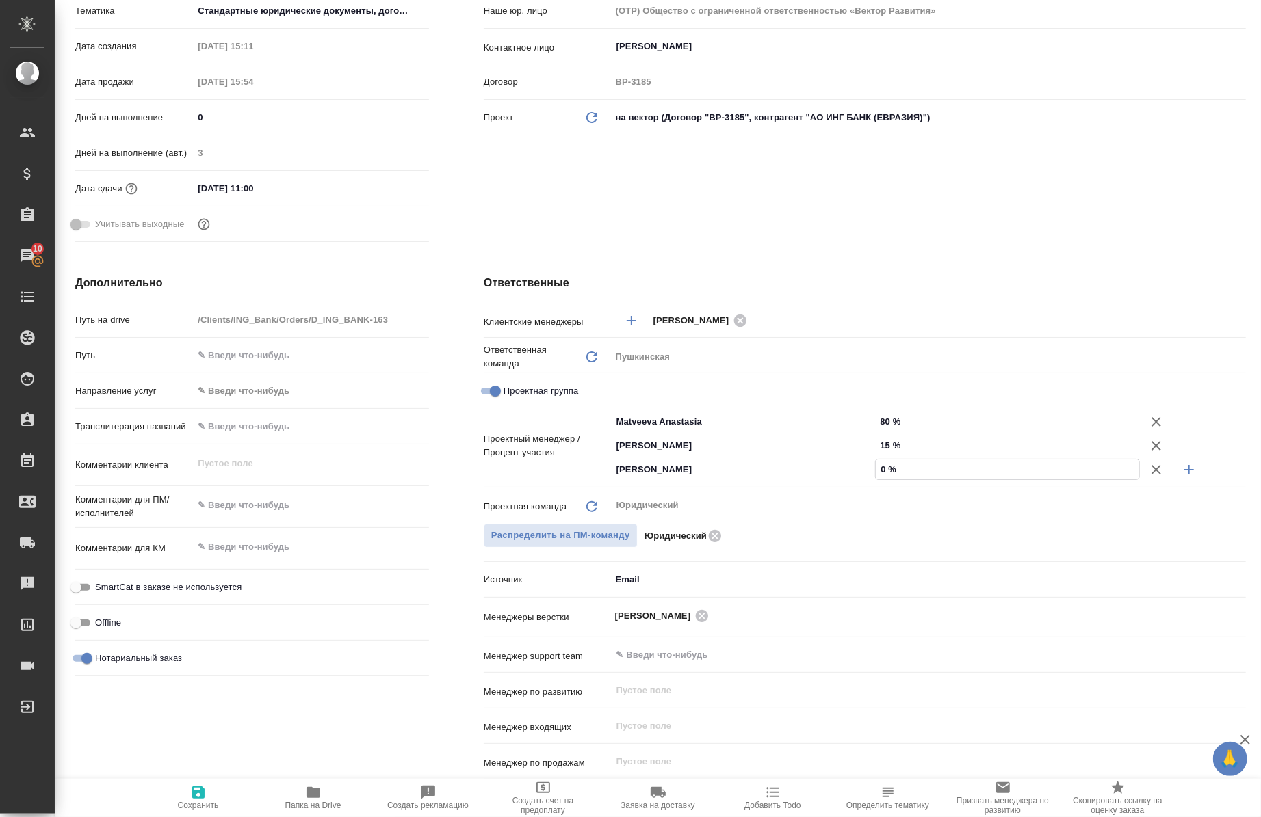
click at [876, 474] on input "0 %" at bounding box center [1007, 470] width 263 height 20
type textarea "x"
type input "5 %"
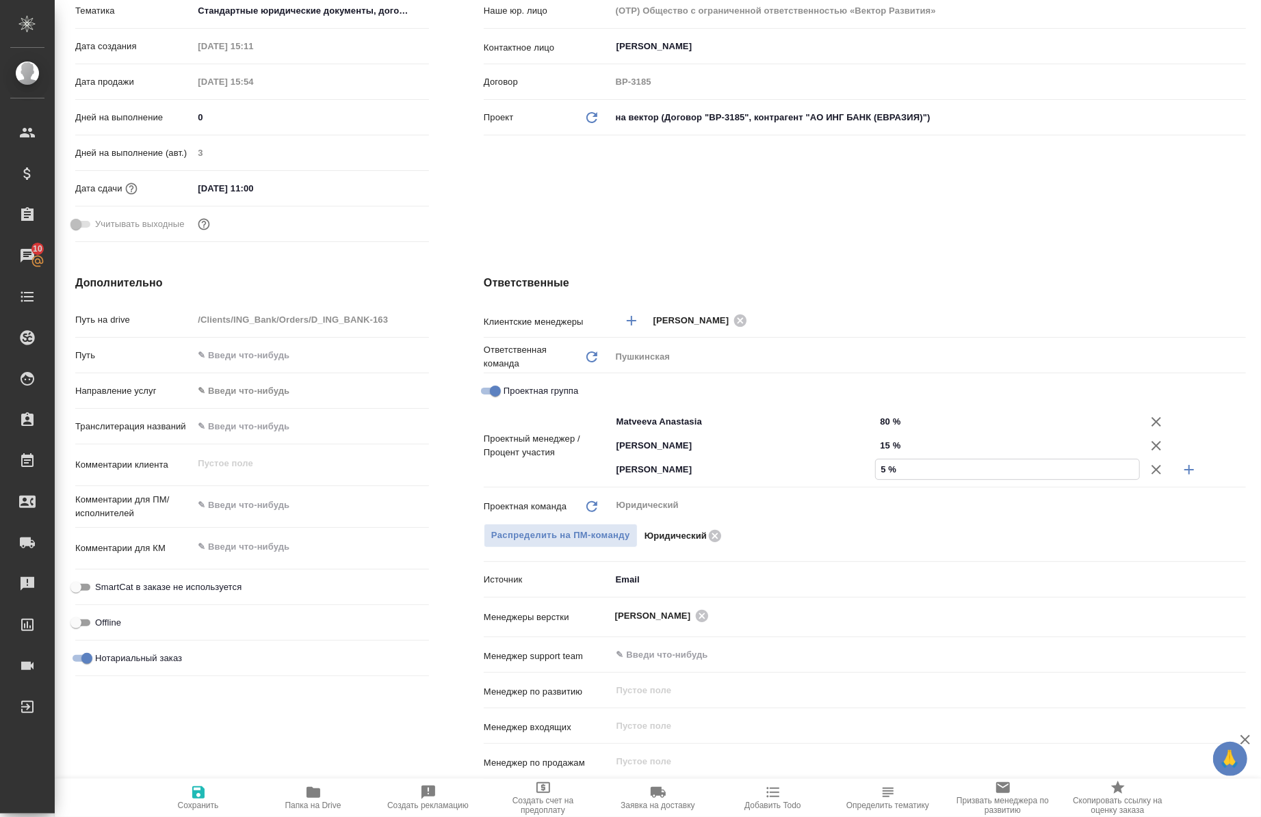
type textarea "x"
type input "5 %"
click at [199, 793] on icon "button" at bounding box center [198, 793] width 12 height 12
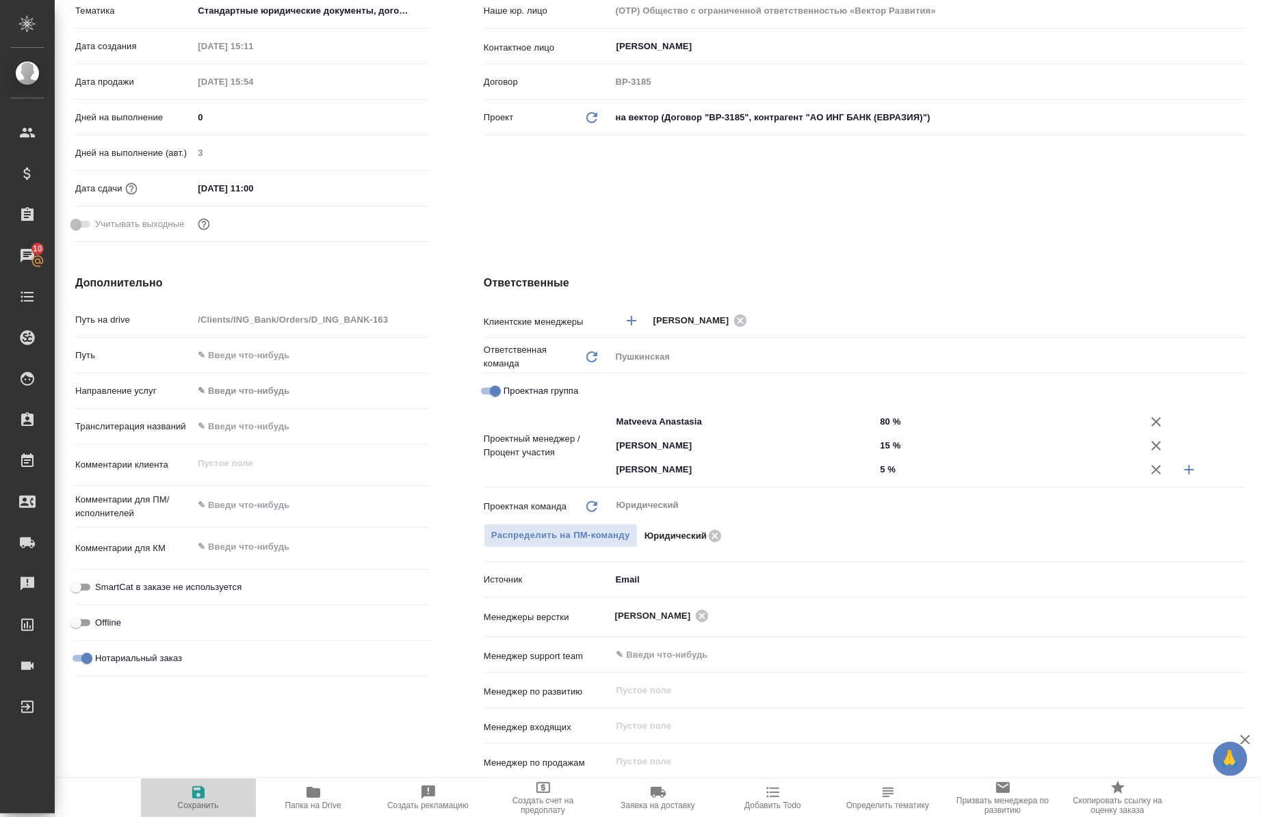
type textarea "x"
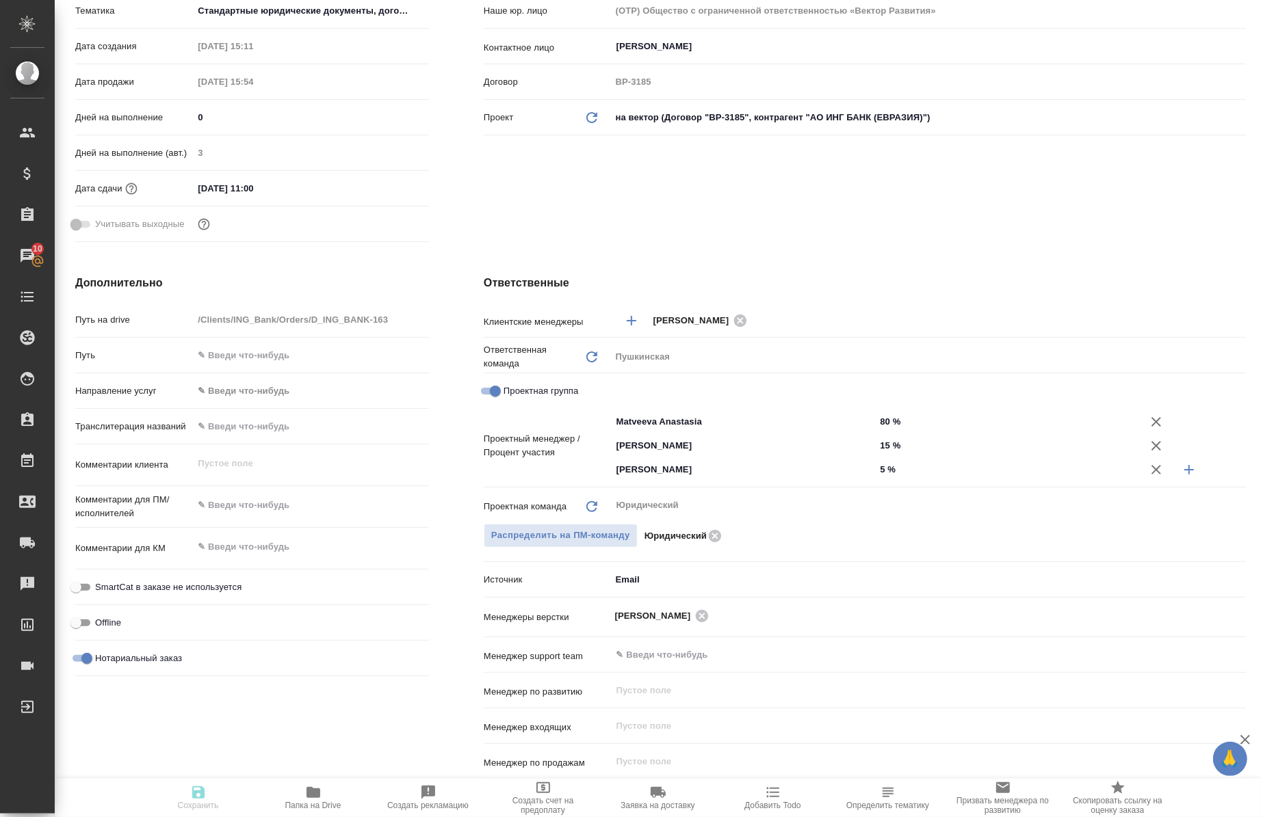
type textarea "x"
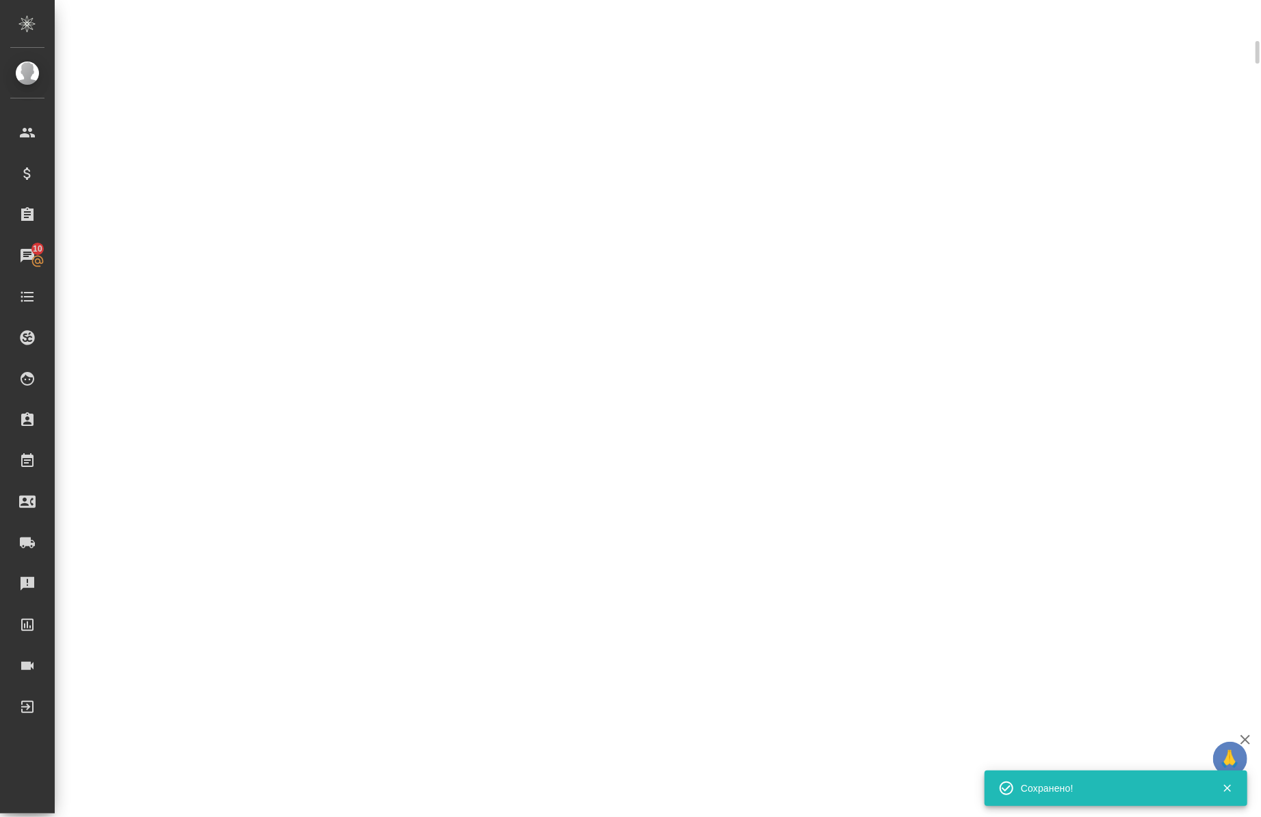
select select "RU"
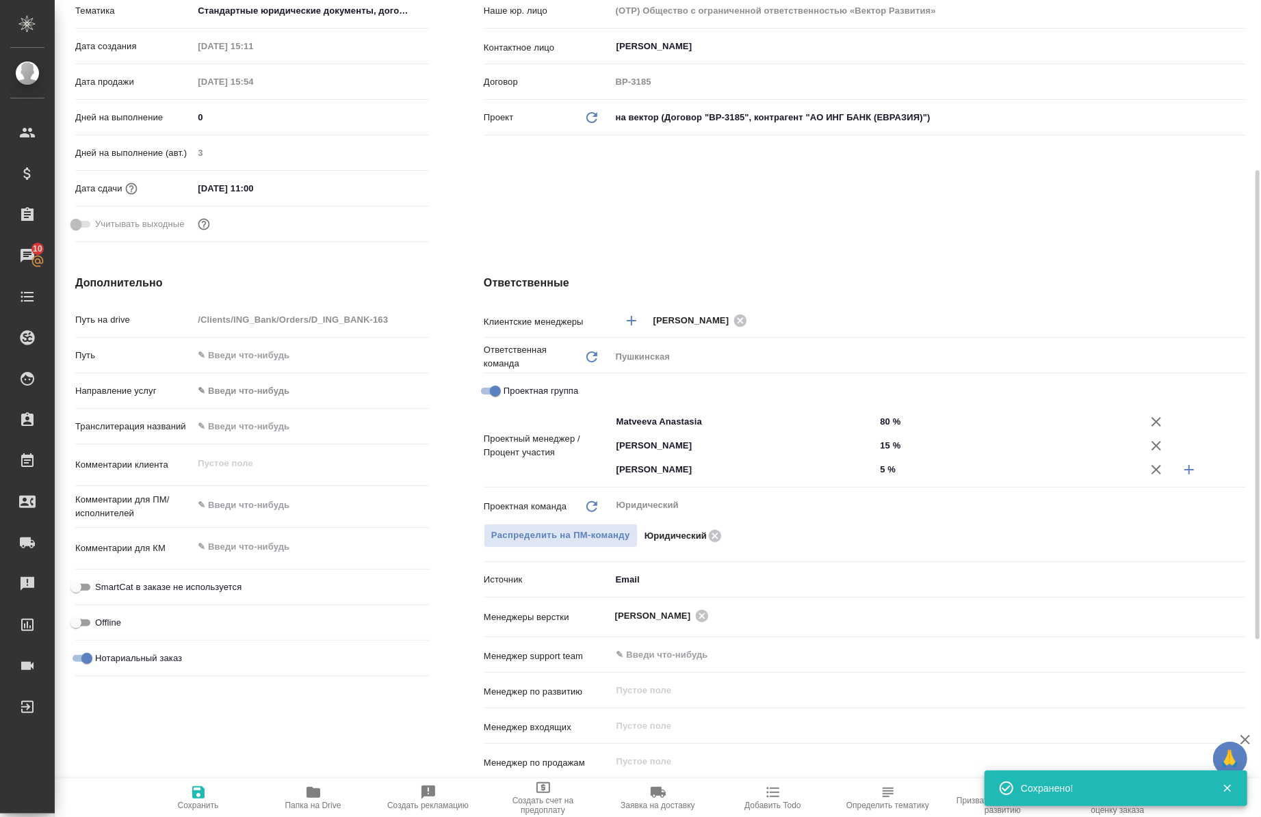
type textarea "x"
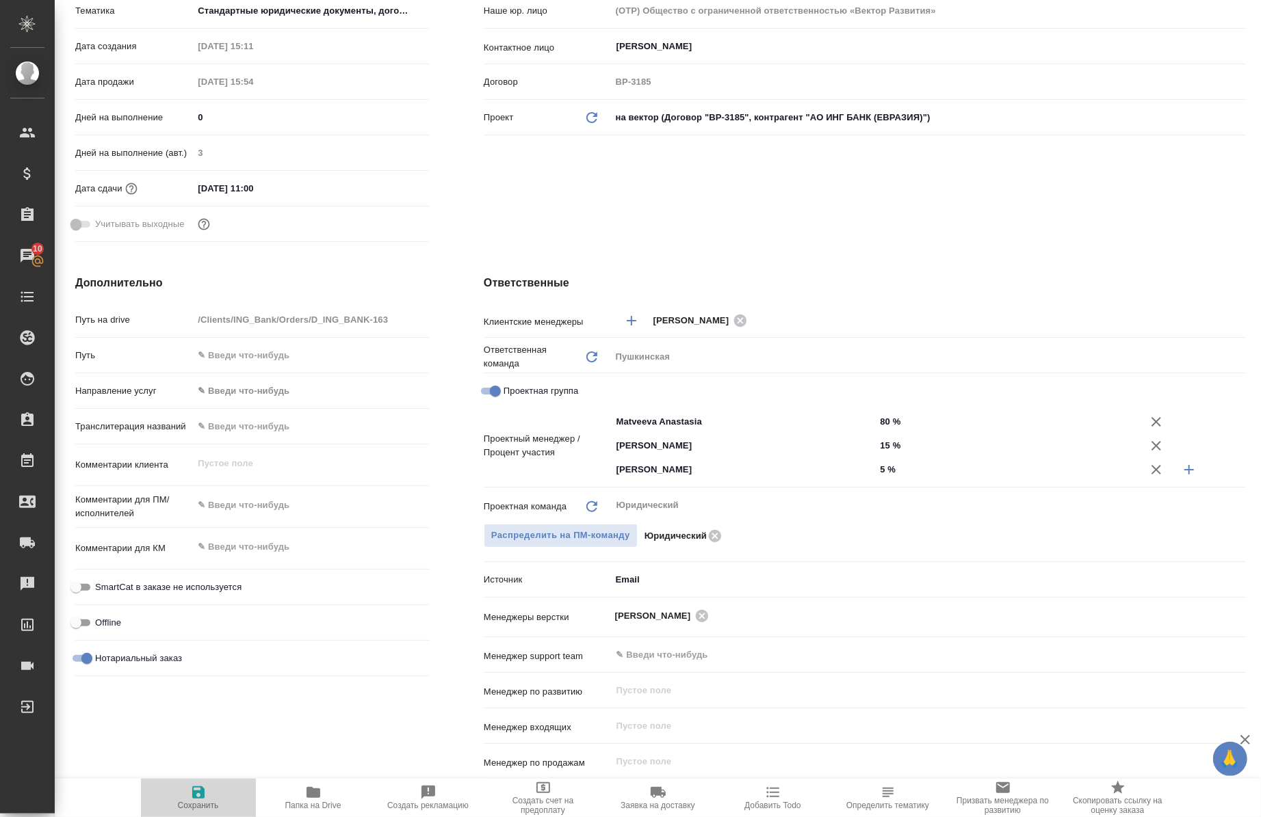
click at [199, 793] on icon "button" at bounding box center [198, 793] width 12 height 12
type textarea "x"
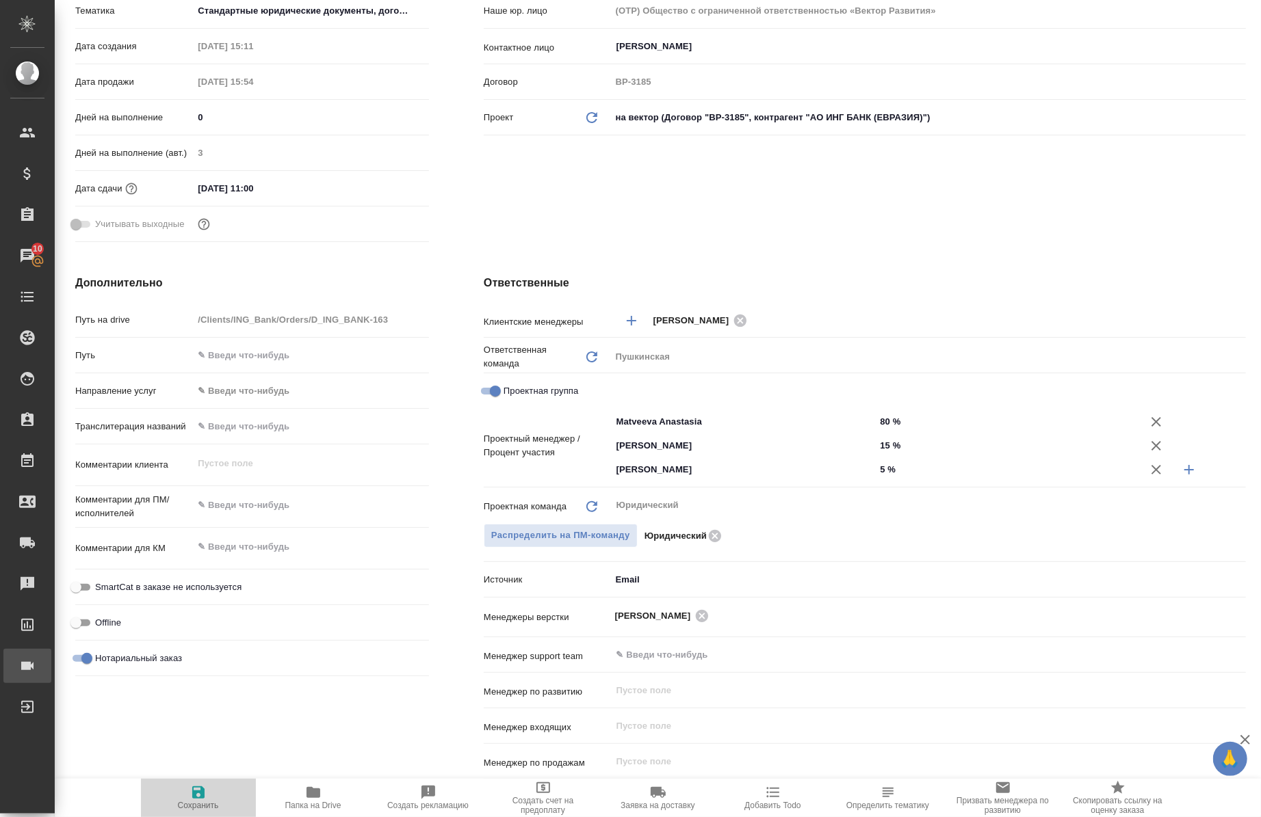
type textarea "x"
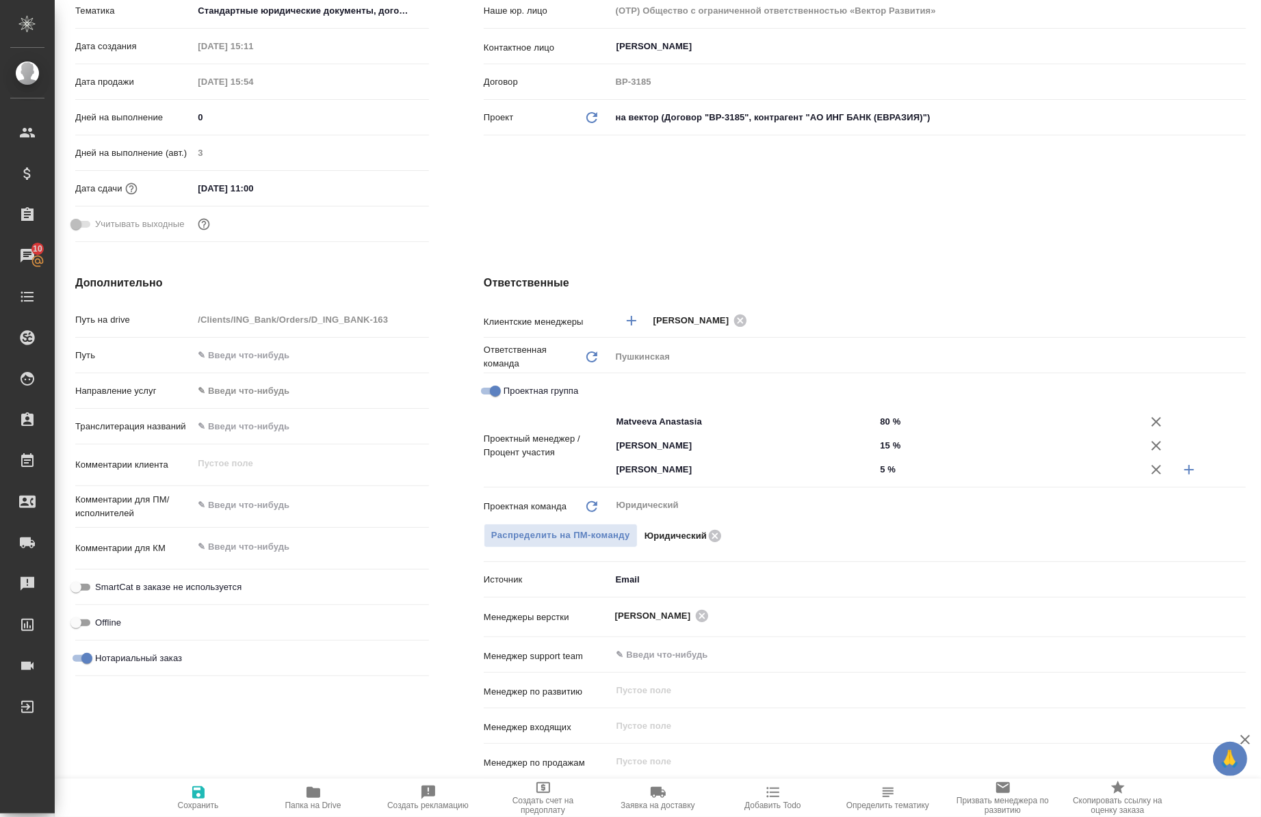
type textarea "x"
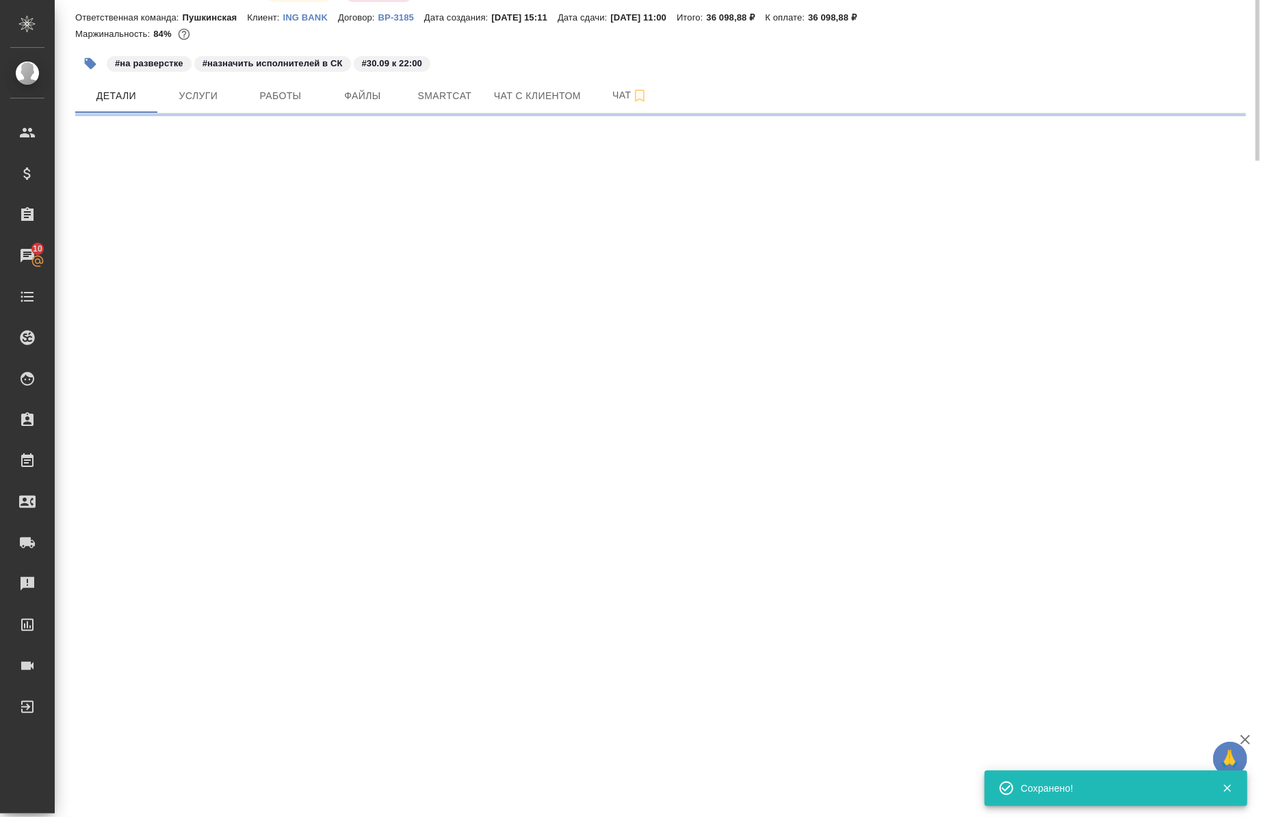
scroll to position [0, 0]
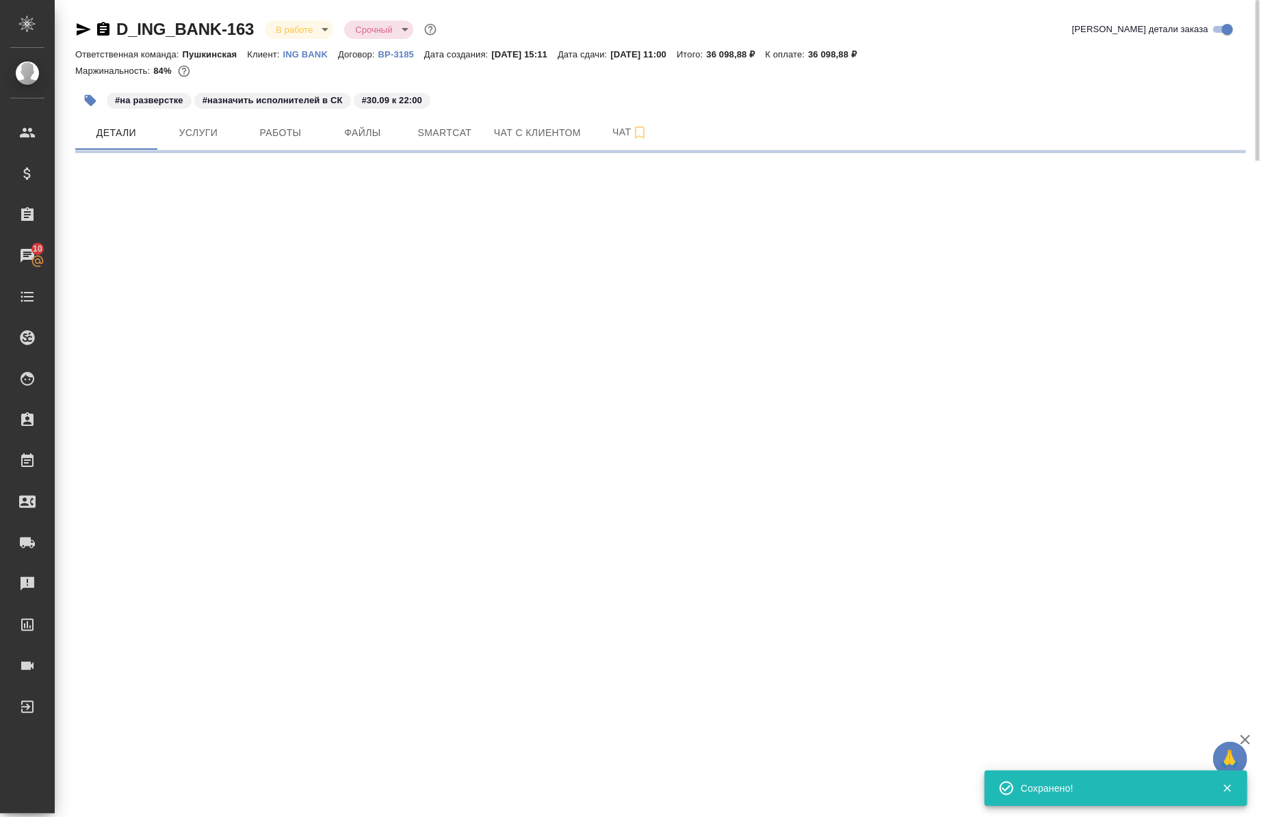
select select "RU"
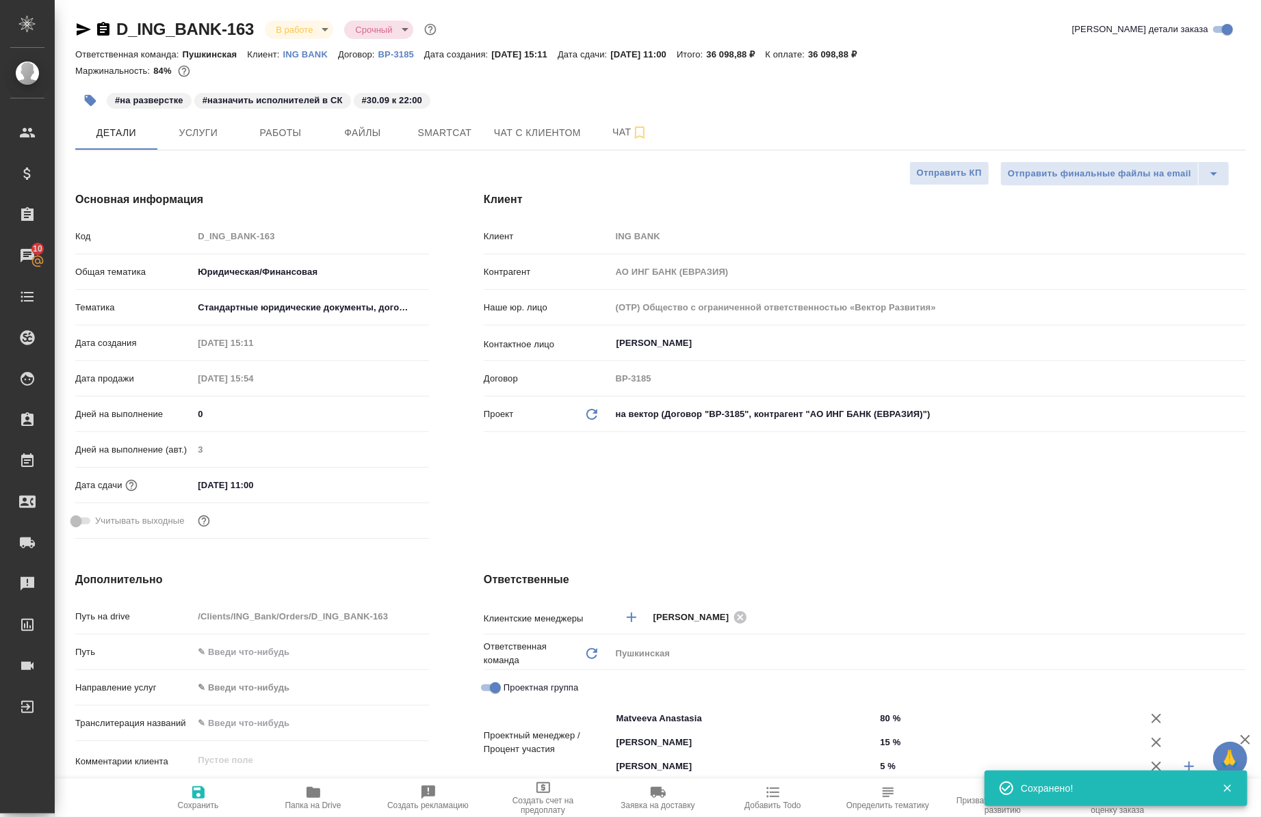
type textarea "x"
click at [296, 139] on span "Работы" at bounding box center [281, 132] width 66 height 17
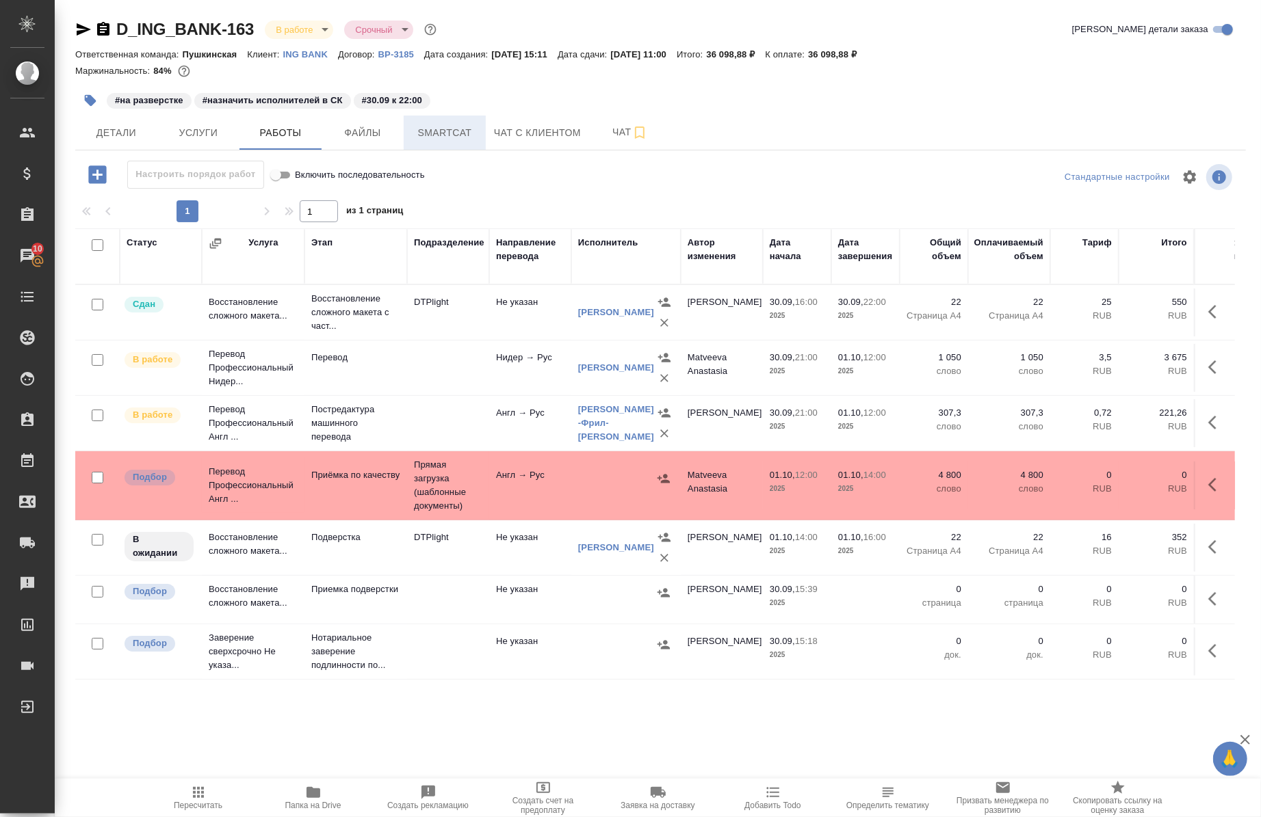
click at [440, 146] on button "Smartcat" at bounding box center [445, 133] width 82 height 34
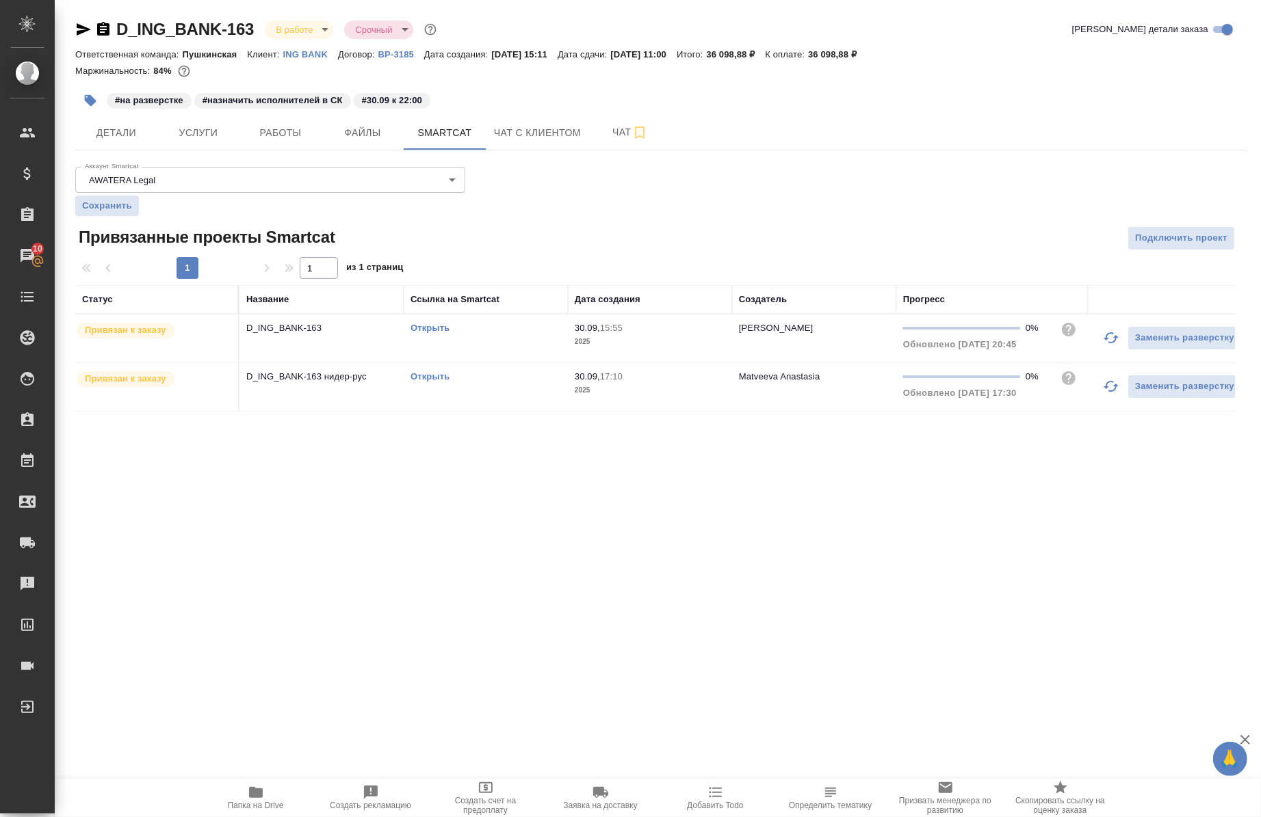
click at [424, 327] on link "Открыть" at bounding box center [429, 328] width 39 height 10
click at [256, 127] on span "Работы" at bounding box center [281, 132] width 66 height 17
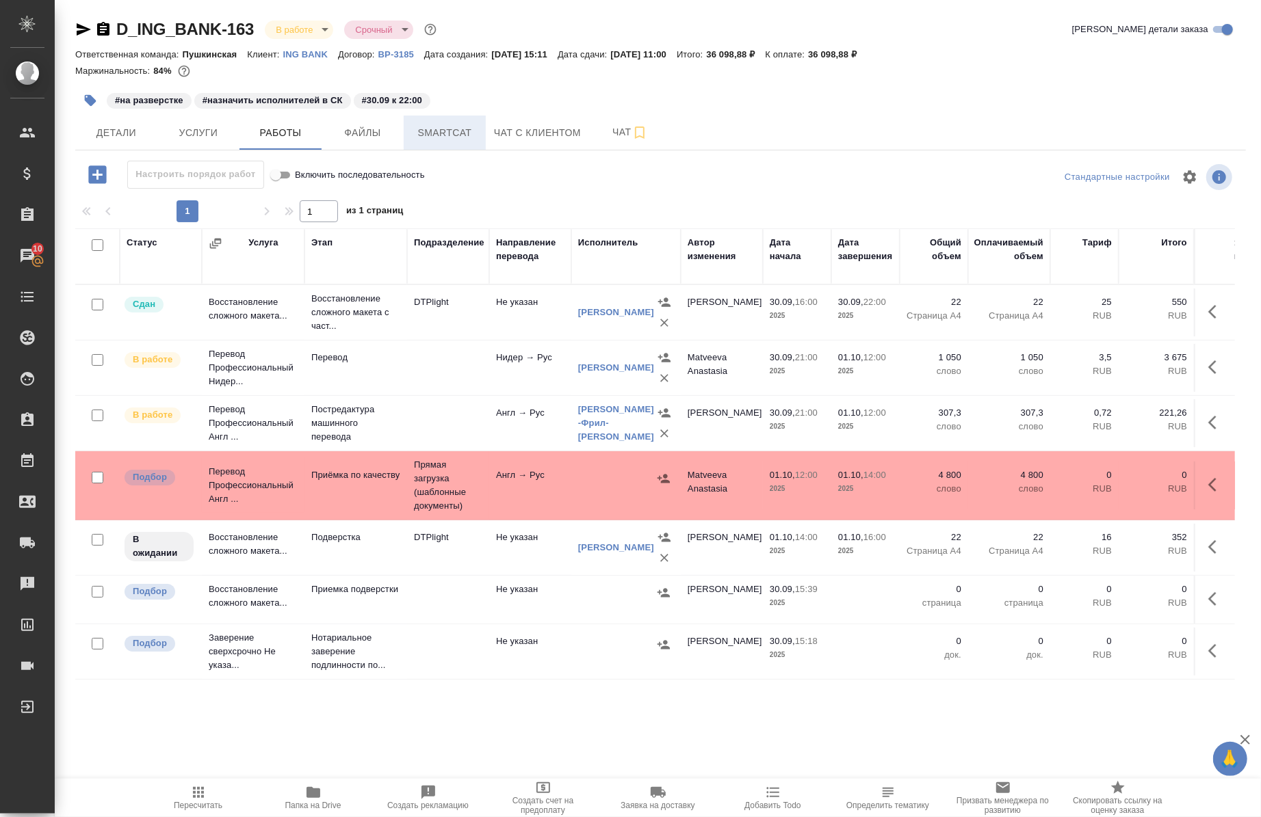
click at [423, 137] on span "Smartcat" at bounding box center [445, 132] width 66 height 17
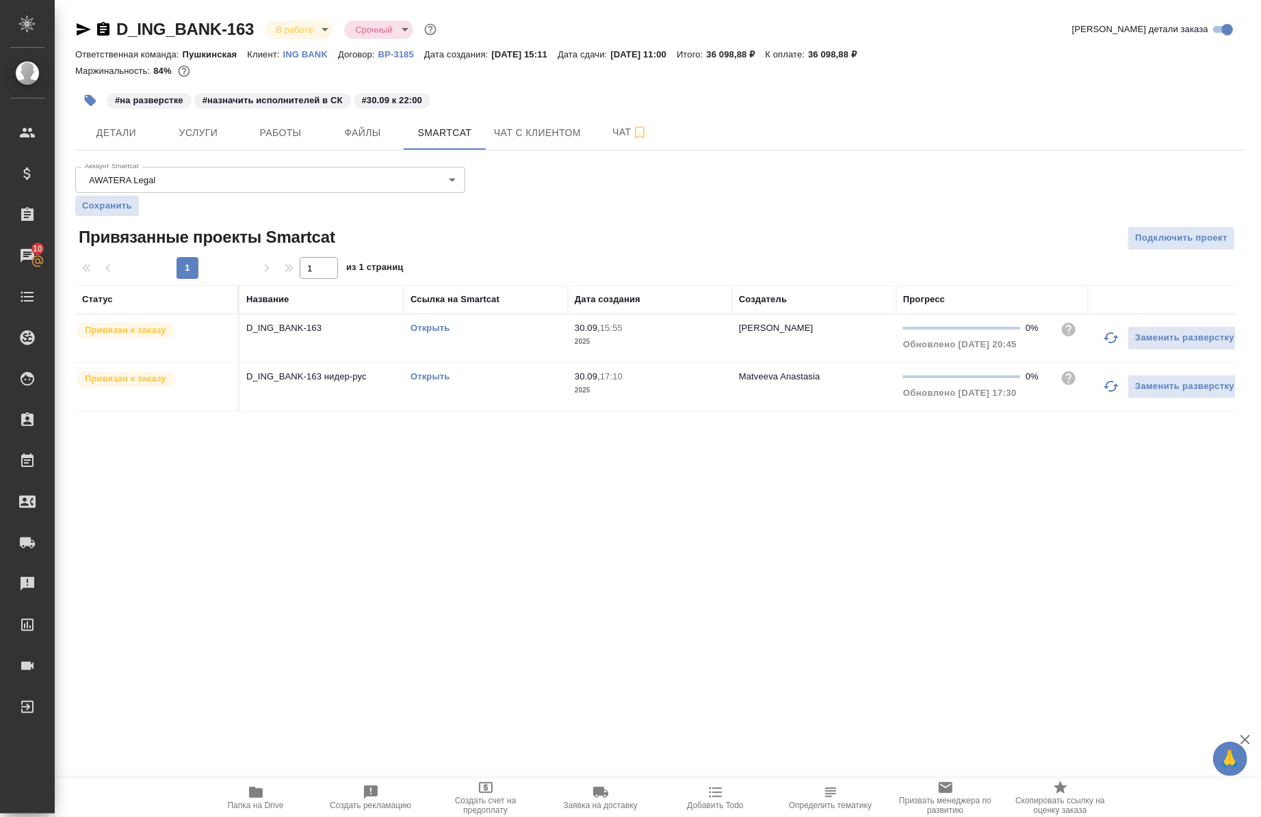
click at [447, 376] on link "Открыть" at bounding box center [429, 376] width 39 height 10
click at [276, 134] on span "Работы" at bounding box center [281, 132] width 66 height 17
